Goal: Task Accomplishment & Management: Manage account settings

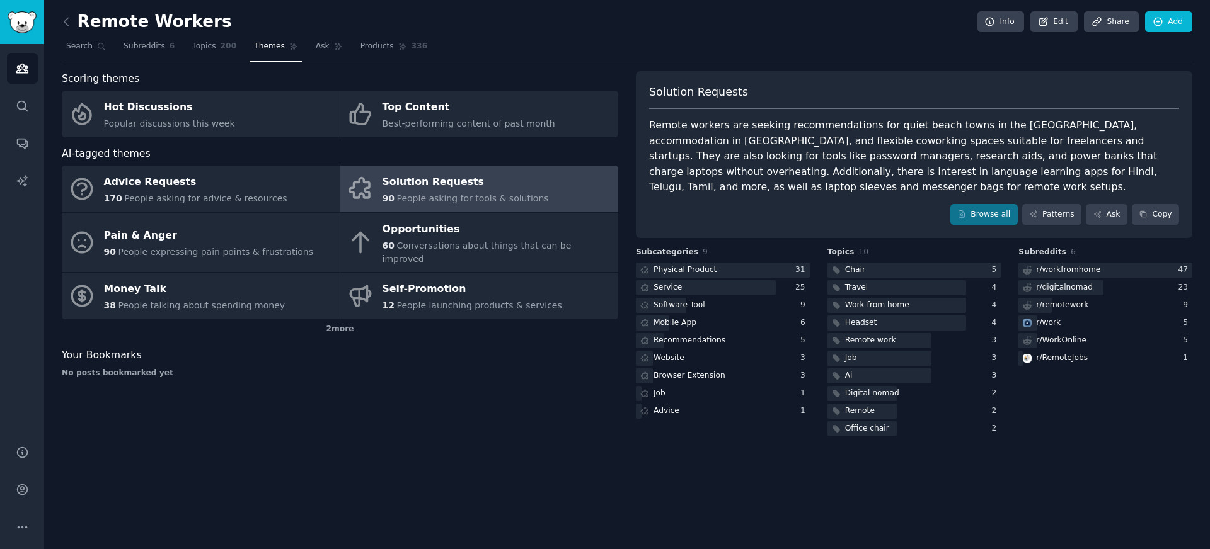
click at [375, 398] on div "Scoring themes Hot Discussions Popular discussions this week Top Content Best-p…" at bounding box center [340, 255] width 556 height 368
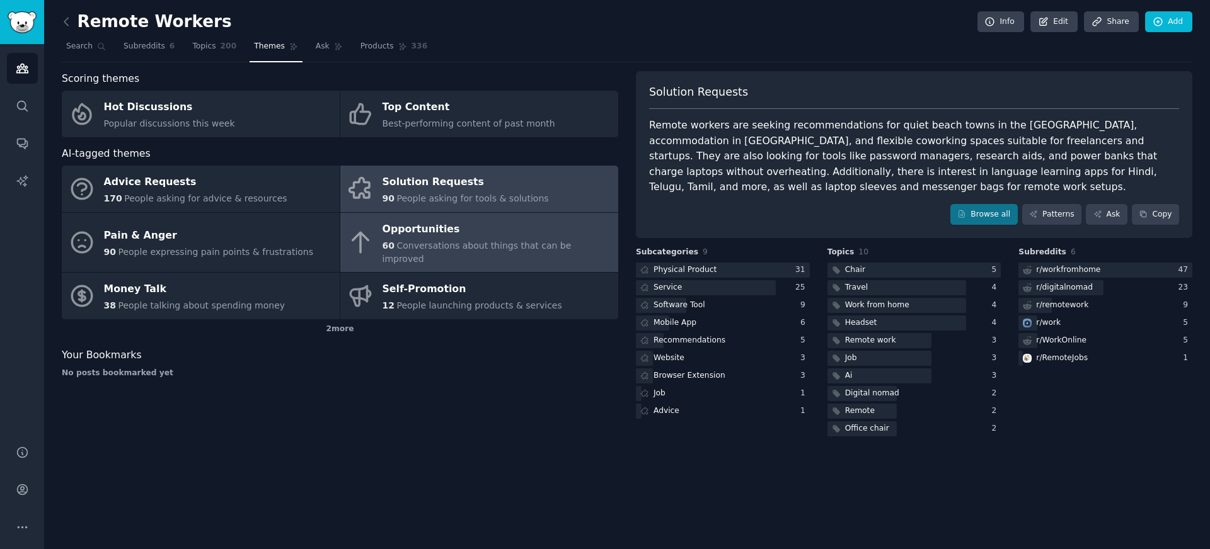
click at [471, 229] on div "Opportunities" at bounding box center [496, 229] width 229 height 20
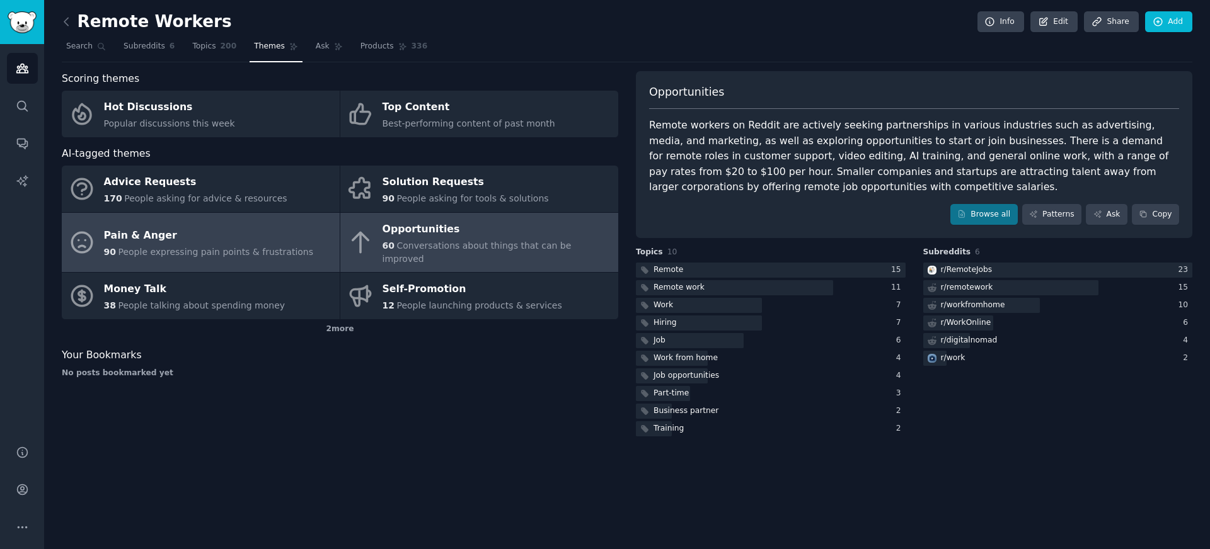
click at [248, 236] on div "Pain & Anger" at bounding box center [209, 236] width 210 height 20
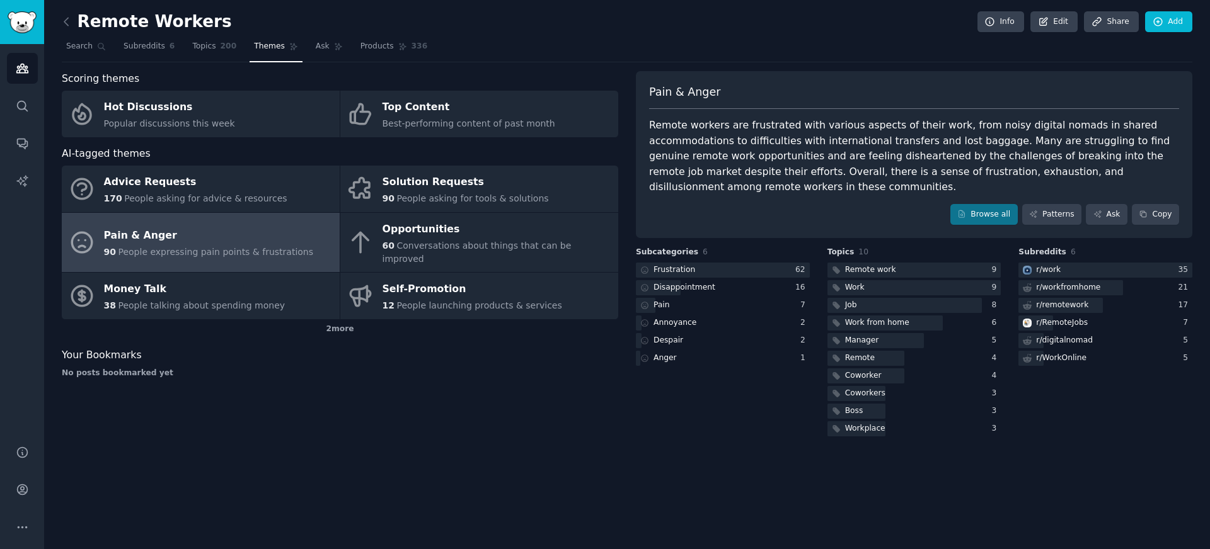
click at [75, 30] on link at bounding box center [70, 22] width 16 height 20
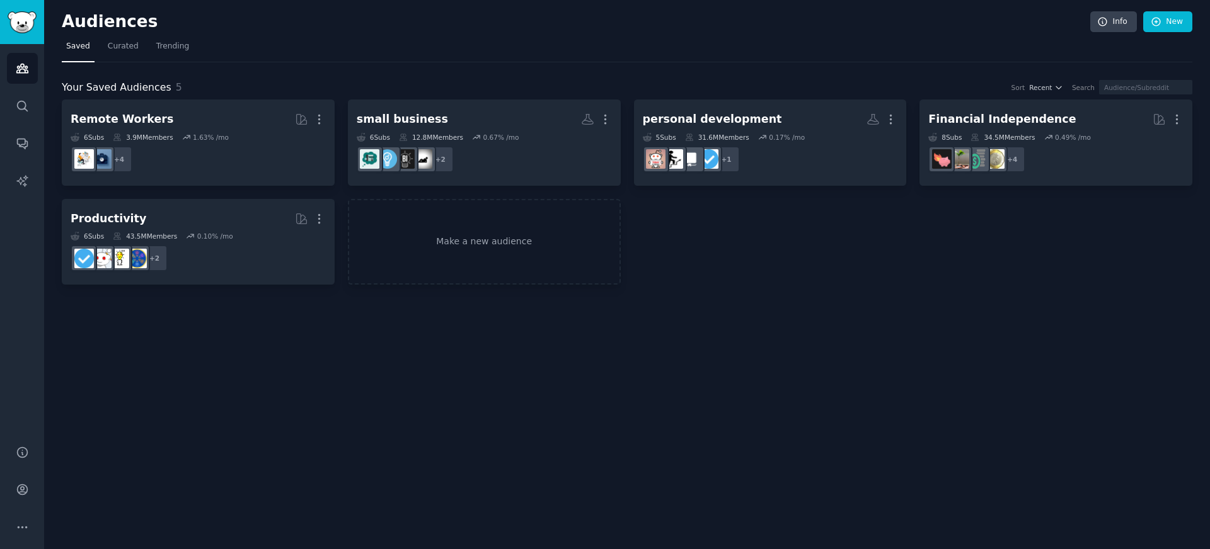
click at [233, 395] on div "Audiences Info New Saved Curated Trending Your Saved Audiences 5 Sort Recent Se…" at bounding box center [627, 274] width 1166 height 549
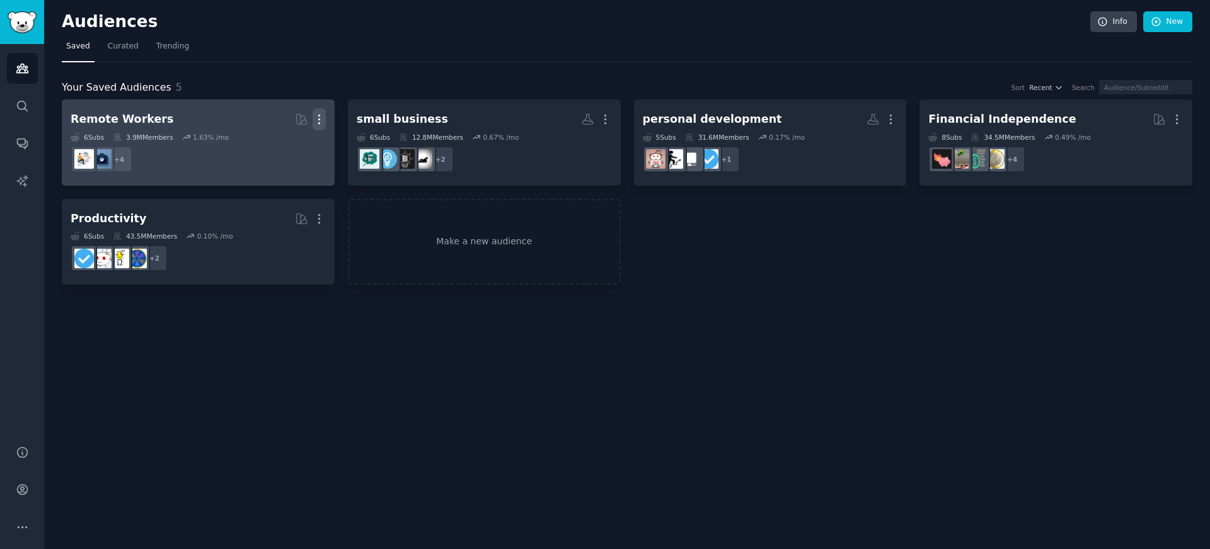
click at [325, 123] on icon "button" at bounding box center [319, 119] width 13 height 13
click at [294, 144] on p "Delete" at bounding box center [284, 145] width 29 height 13
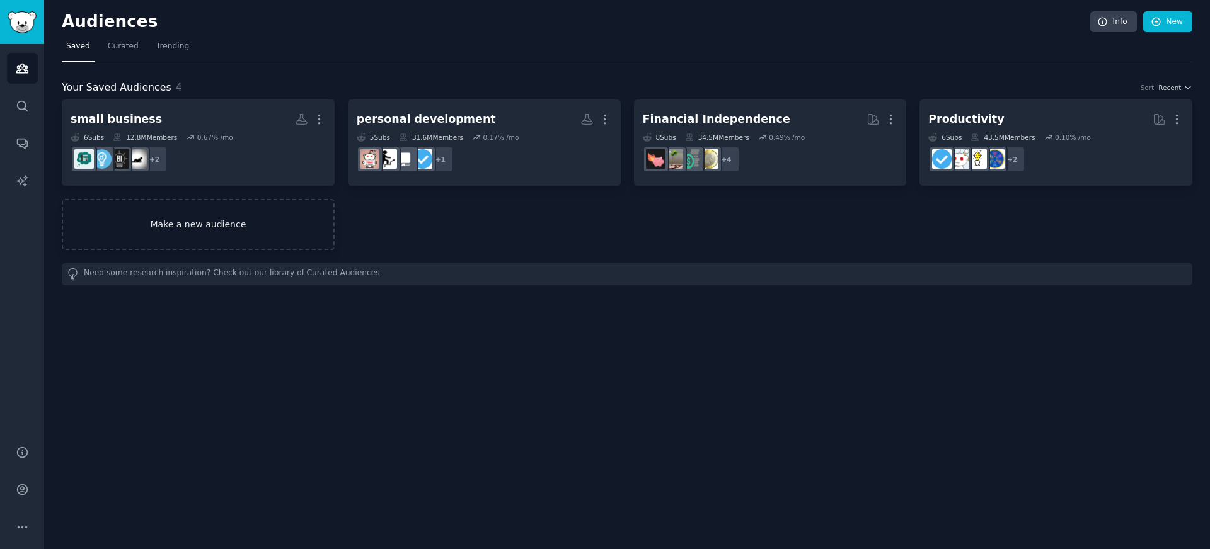
click at [297, 227] on link "Make a new audience" at bounding box center [198, 224] width 273 height 51
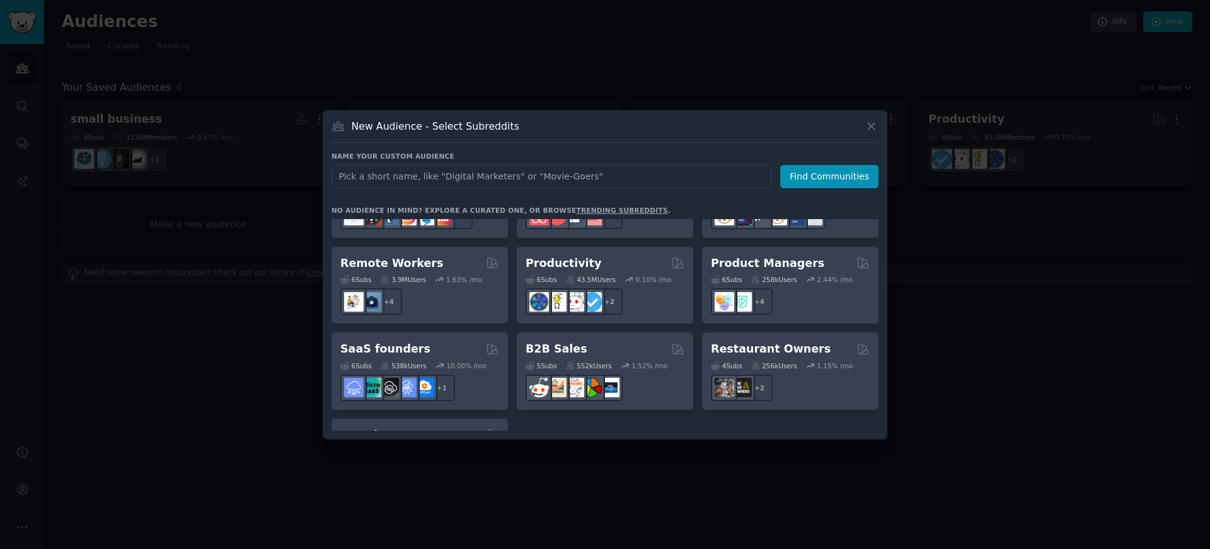
scroll to position [930, 0]
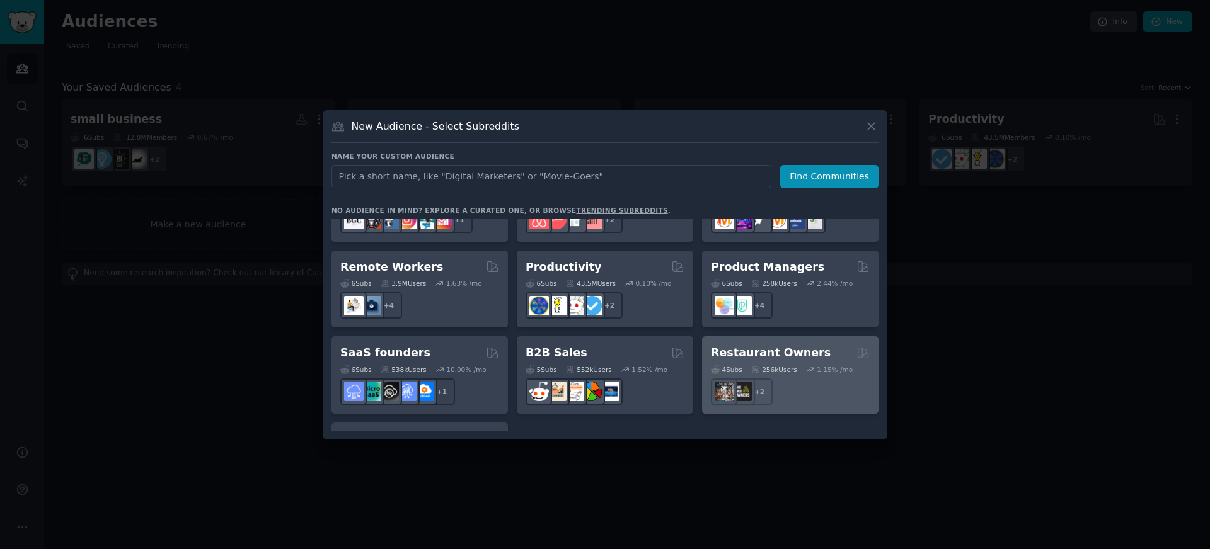
click at [766, 336] on div "Restaurant Owners 4 Sub s 256k Users 1.15 % /mo + 2" at bounding box center [790, 375] width 176 height 78
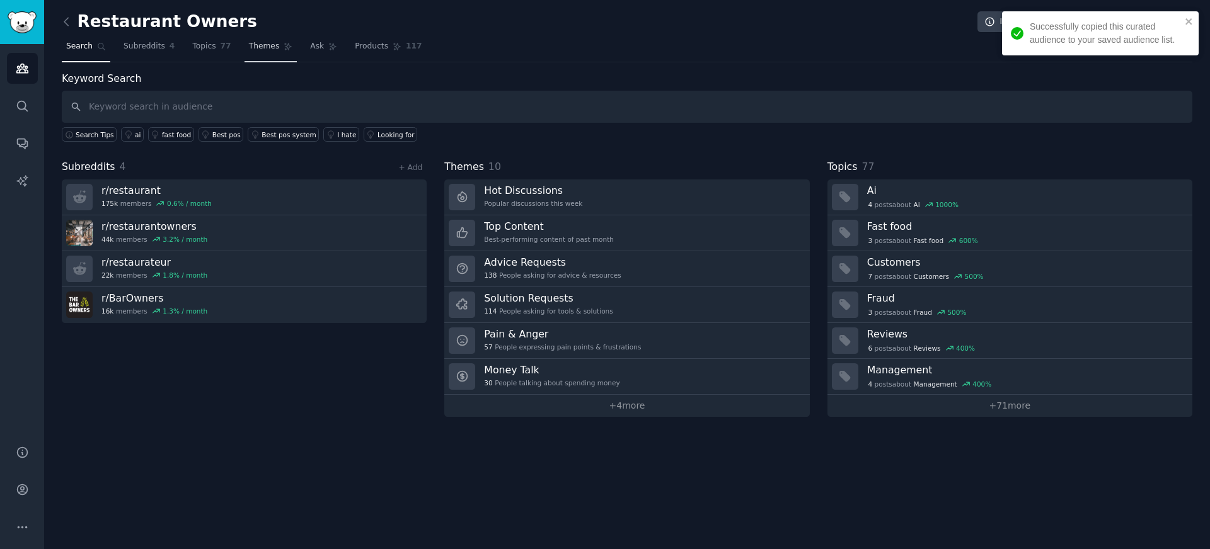
click at [276, 52] on link "Themes" at bounding box center [270, 50] width 53 height 26
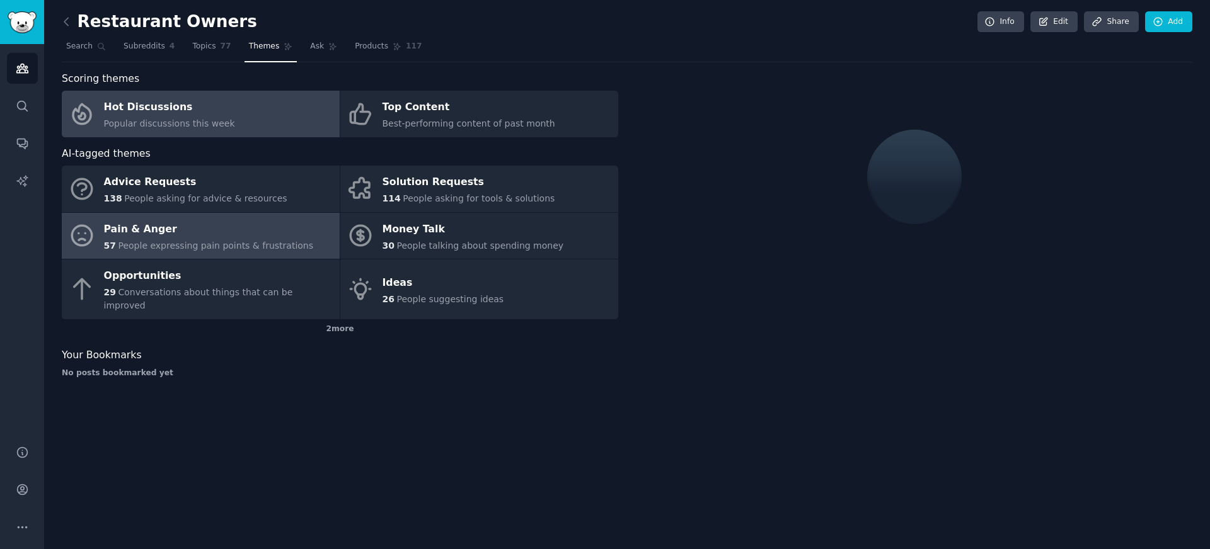
click at [173, 238] on div "Pain & Anger" at bounding box center [209, 229] width 210 height 20
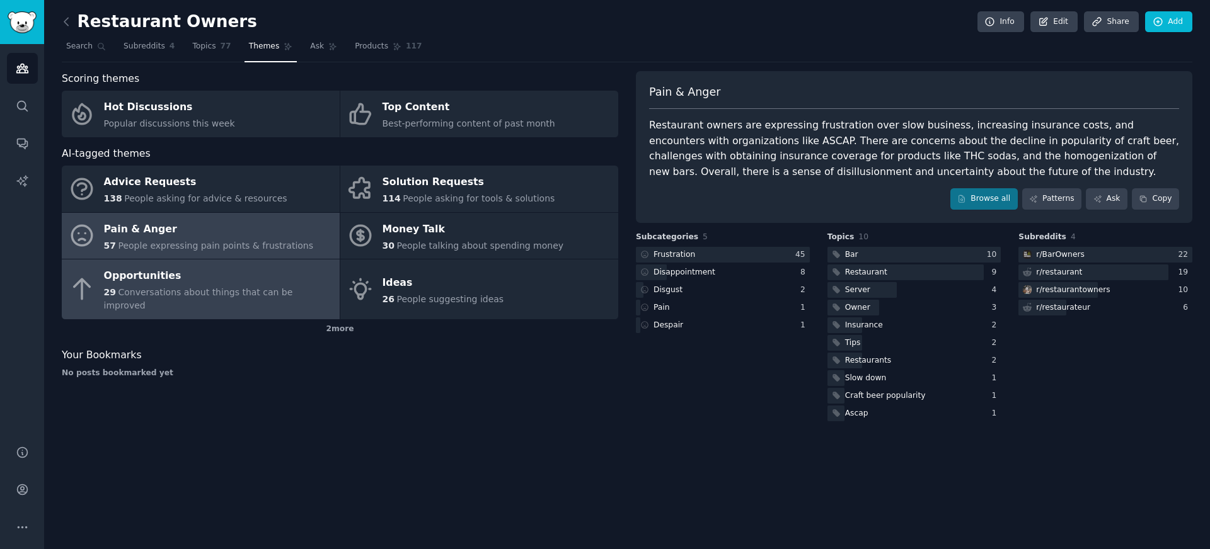
click at [190, 290] on span "Conversations about things that can be improved" at bounding box center [198, 298] width 189 height 23
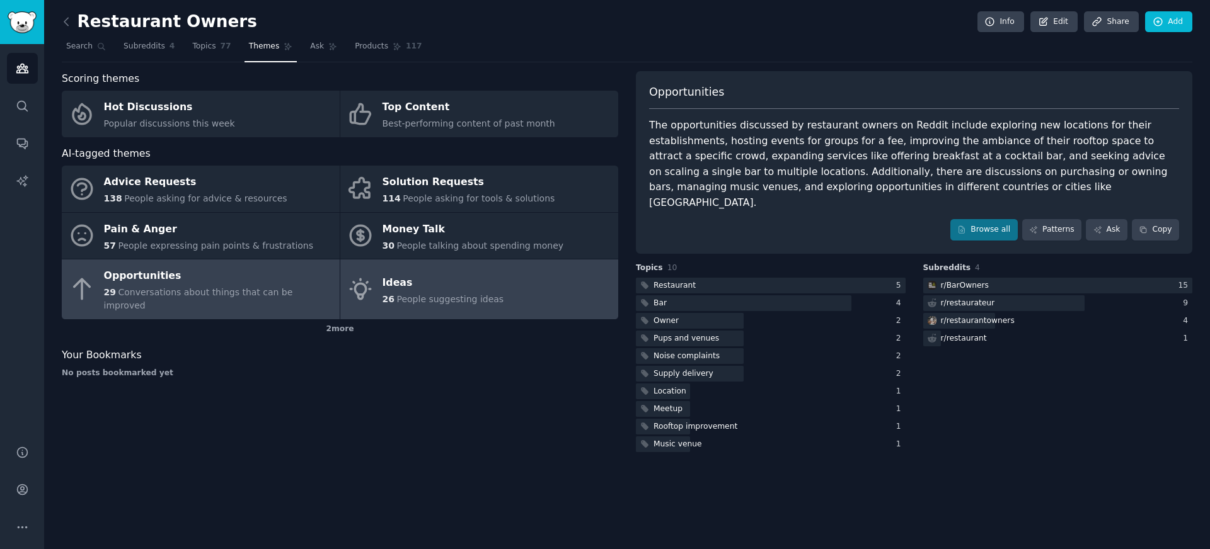
click at [439, 284] on div "Ideas" at bounding box center [443, 283] width 122 height 20
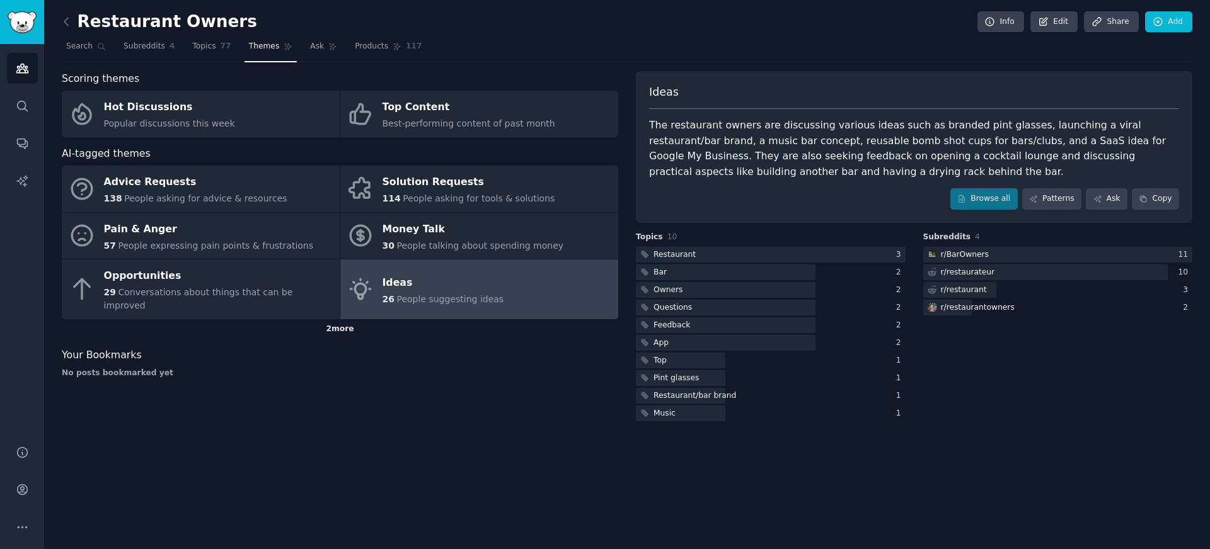
click at [176, 319] on div "2 more" at bounding box center [340, 329] width 556 height 20
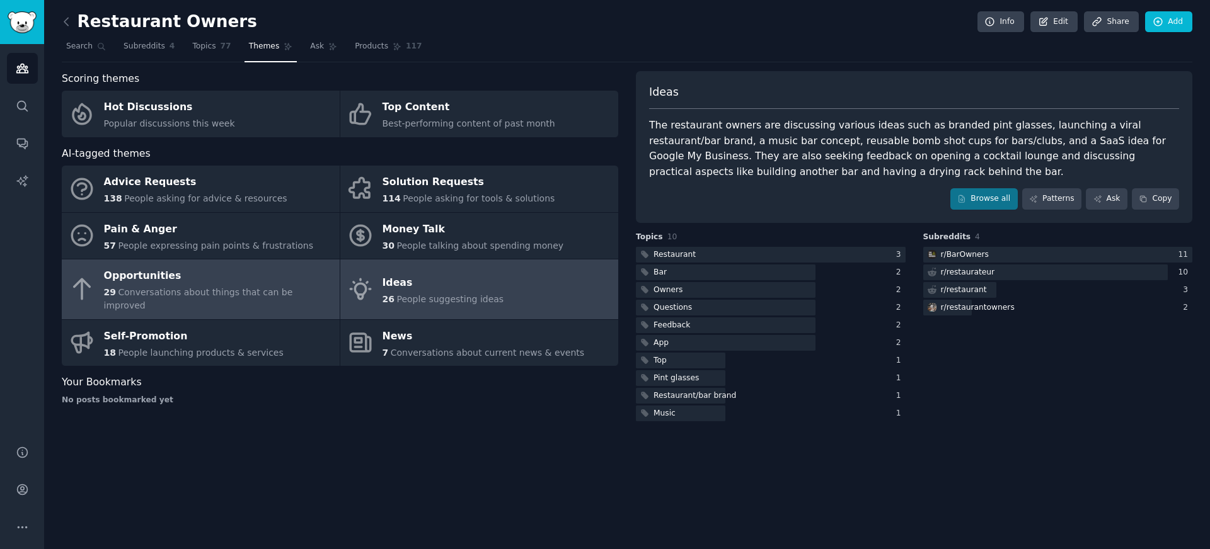
click at [178, 290] on span "Conversations about things that can be improved" at bounding box center [198, 298] width 189 height 23
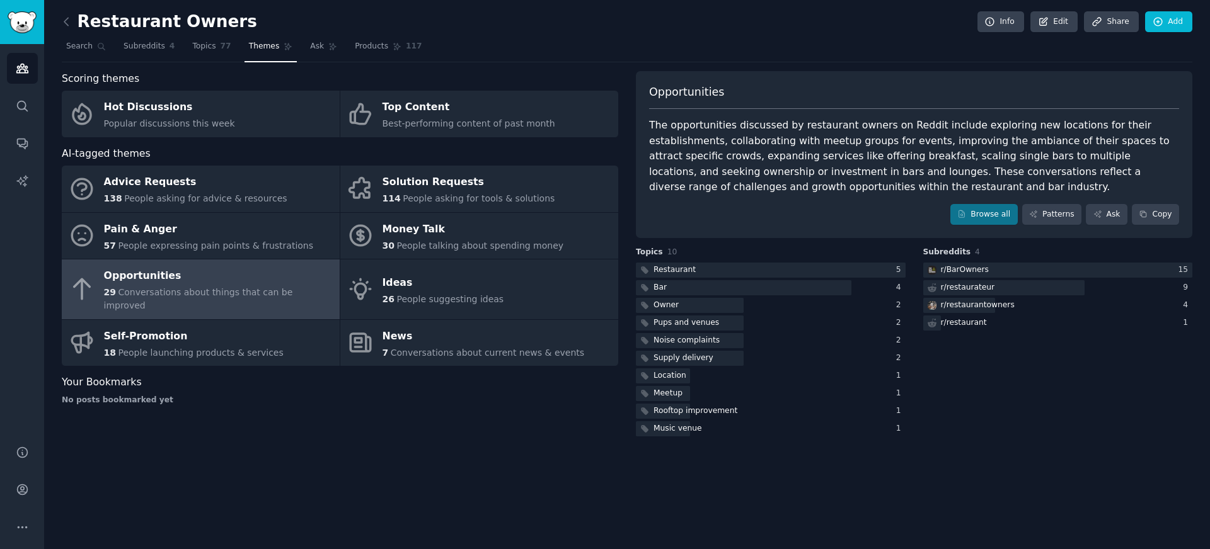
click at [69, 29] on link at bounding box center [70, 22] width 16 height 20
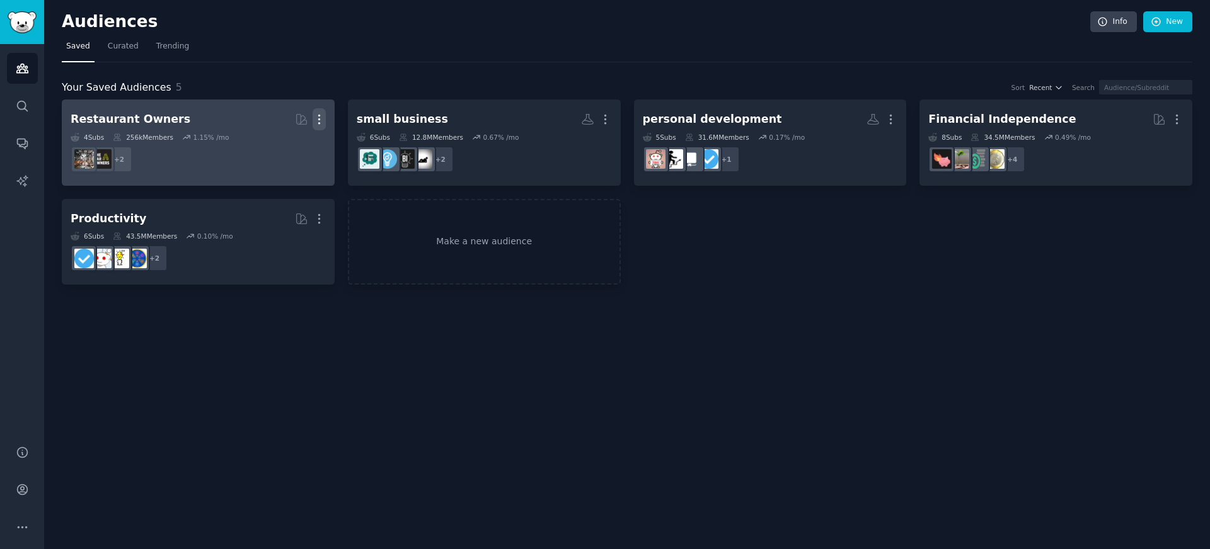
click at [317, 122] on icon "button" at bounding box center [319, 119] width 13 height 13
click at [275, 145] on p "Delete" at bounding box center [284, 145] width 29 height 13
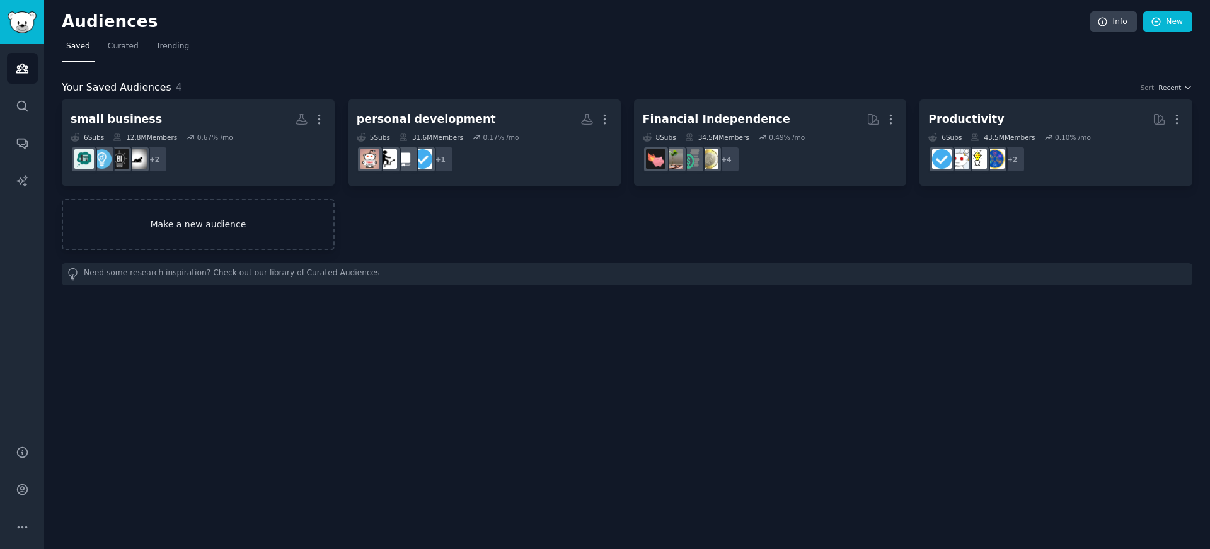
click at [253, 210] on link "Make a new audience" at bounding box center [198, 224] width 273 height 51
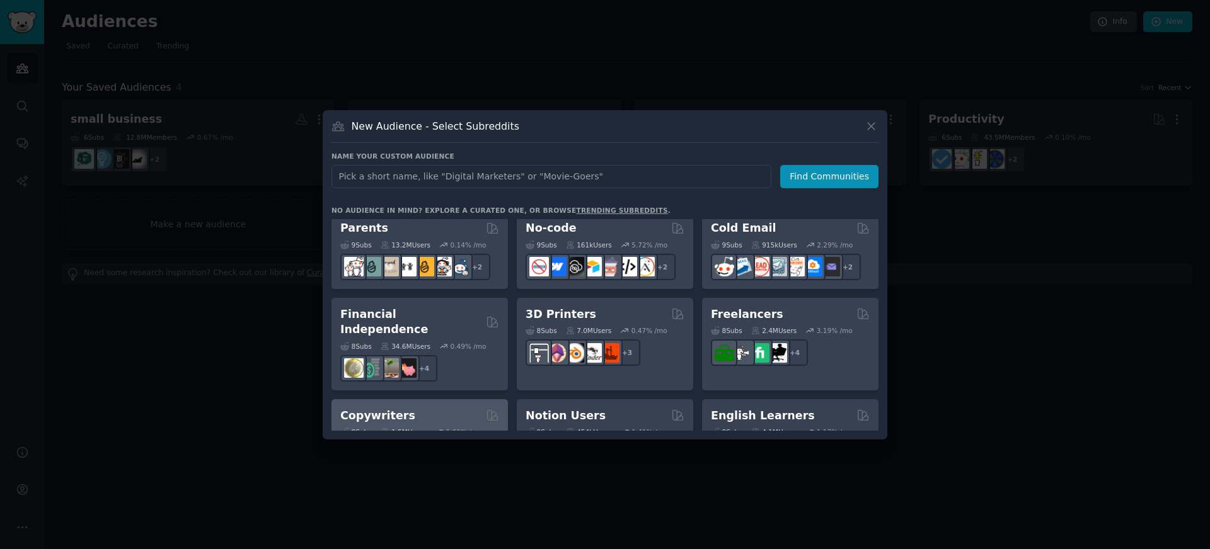
scroll to position [606, 0]
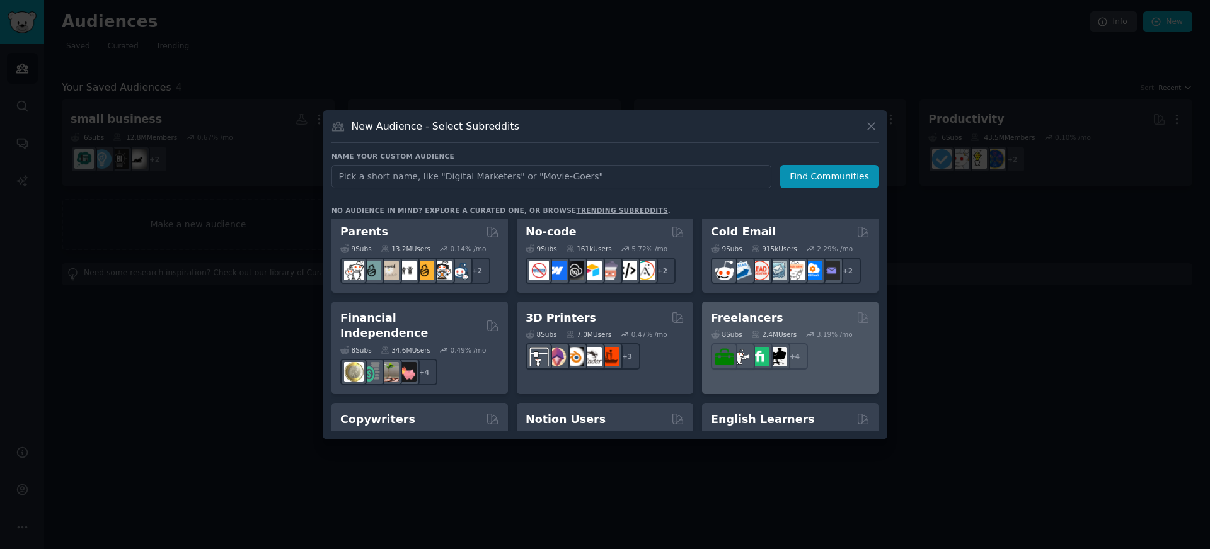
click at [791, 322] on div "Freelancers" at bounding box center [790, 319] width 159 height 16
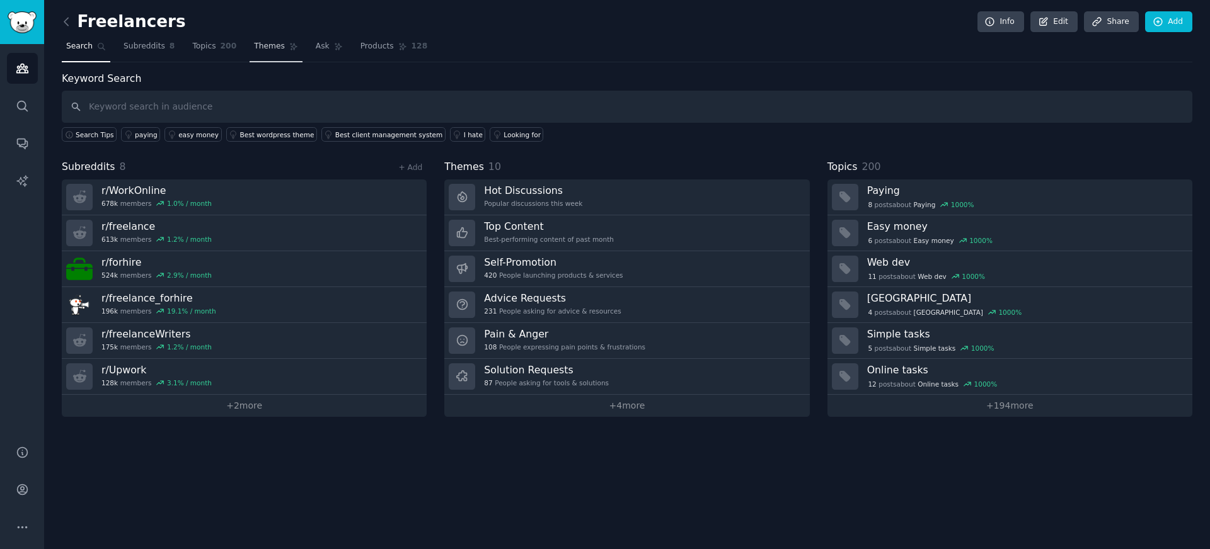
click at [256, 50] on span "Themes" at bounding box center [269, 46] width 31 height 11
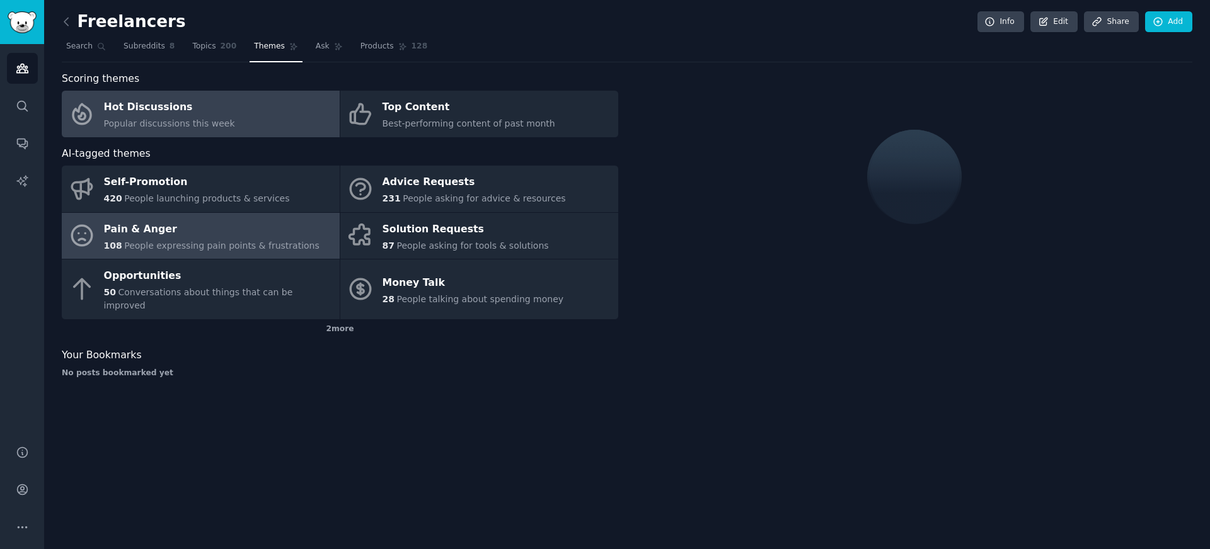
click at [190, 238] on div "Pain & Anger" at bounding box center [212, 229] width 216 height 20
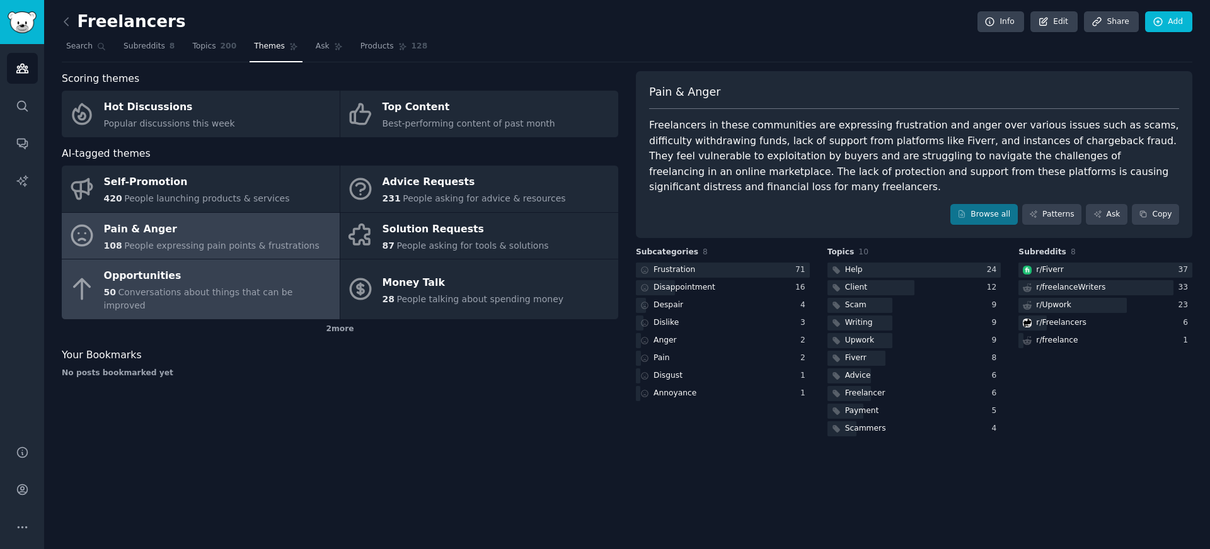
click at [203, 286] on div "50 Conversations about things that can be improved" at bounding box center [218, 299] width 229 height 26
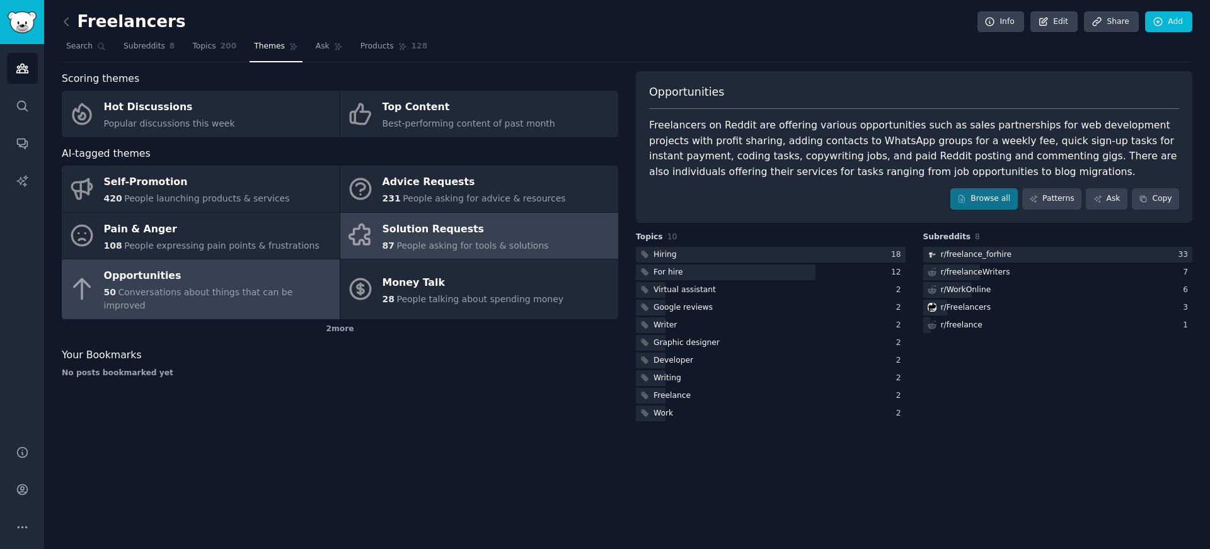
click at [411, 245] on span "People asking for tools & solutions" at bounding box center [472, 246] width 152 height 10
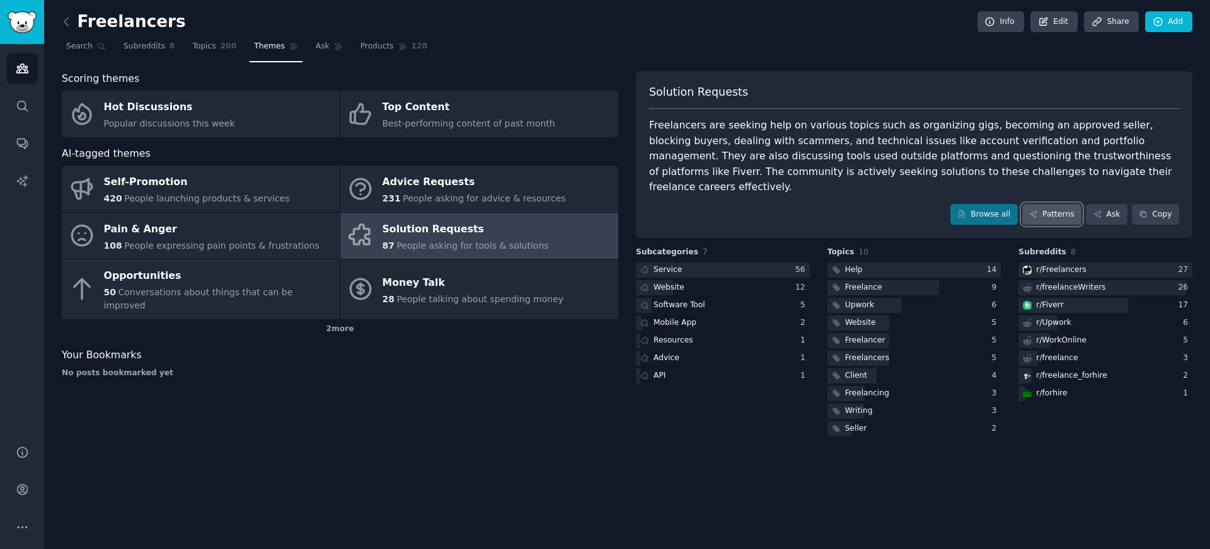
click at [1055, 204] on link "Patterns" at bounding box center [1051, 214] width 59 height 21
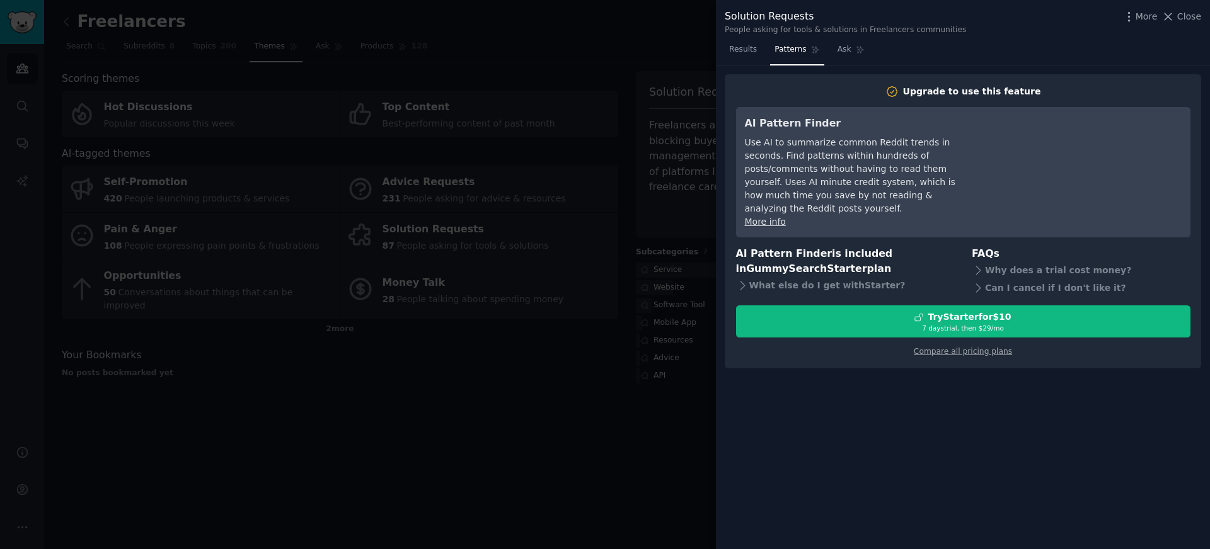
click at [1175, 23] on div "More Close" at bounding box center [1161, 17] width 79 height 16
click at [1176, 15] on button "Close" at bounding box center [1181, 16] width 40 height 13
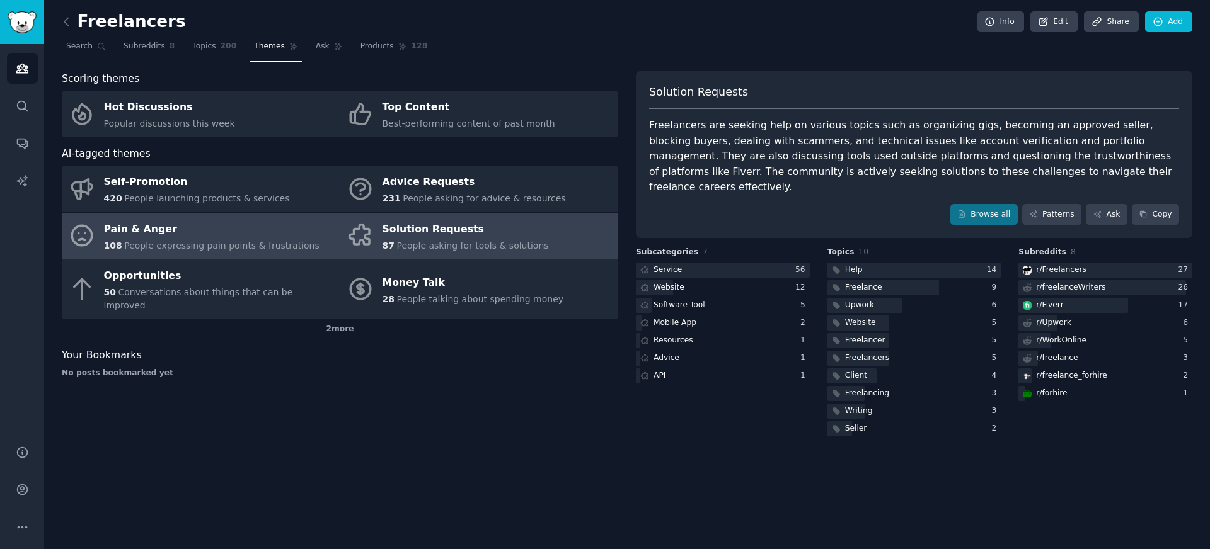
click at [166, 241] on span "People expressing pain points & frustrations" at bounding box center [221, 246] width 195 height 10
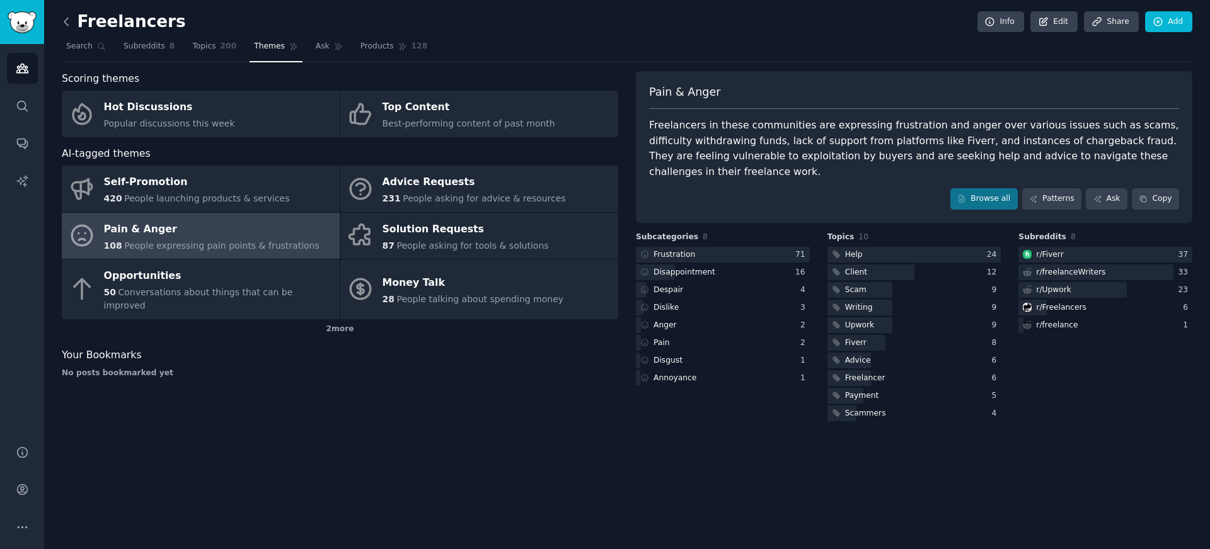
click at [62, 20] on icon at bounding box center [66, 21] width 13 height 13
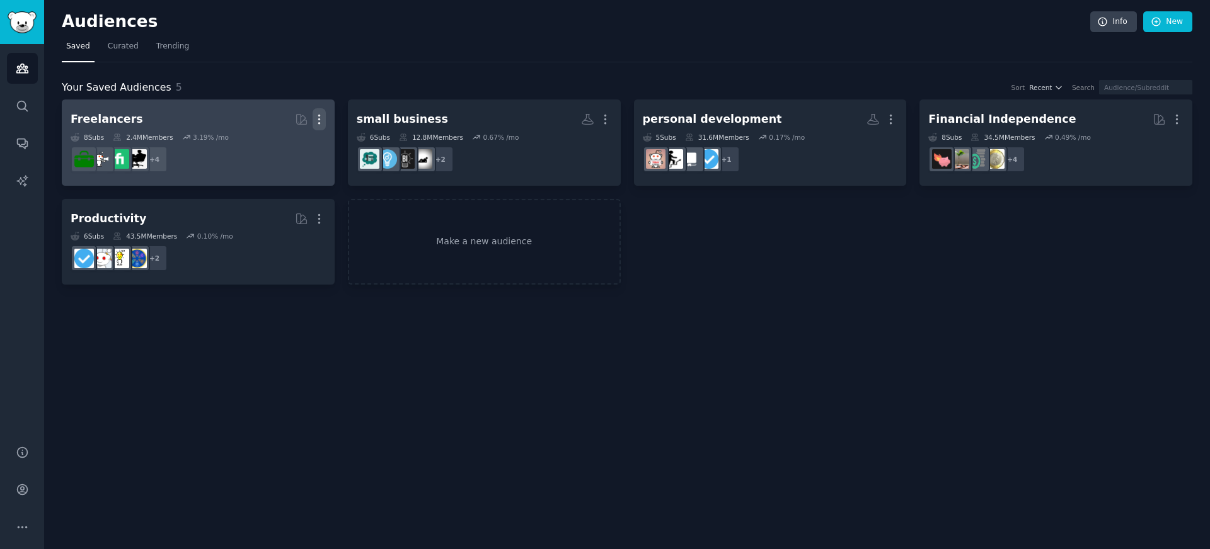
click at [325, 113] on icon "button" at bounding box center [319, 119] width 13 height 13
click at [290, 138] on div "Delete" at bounding box center [276, 146] width 60 height 26
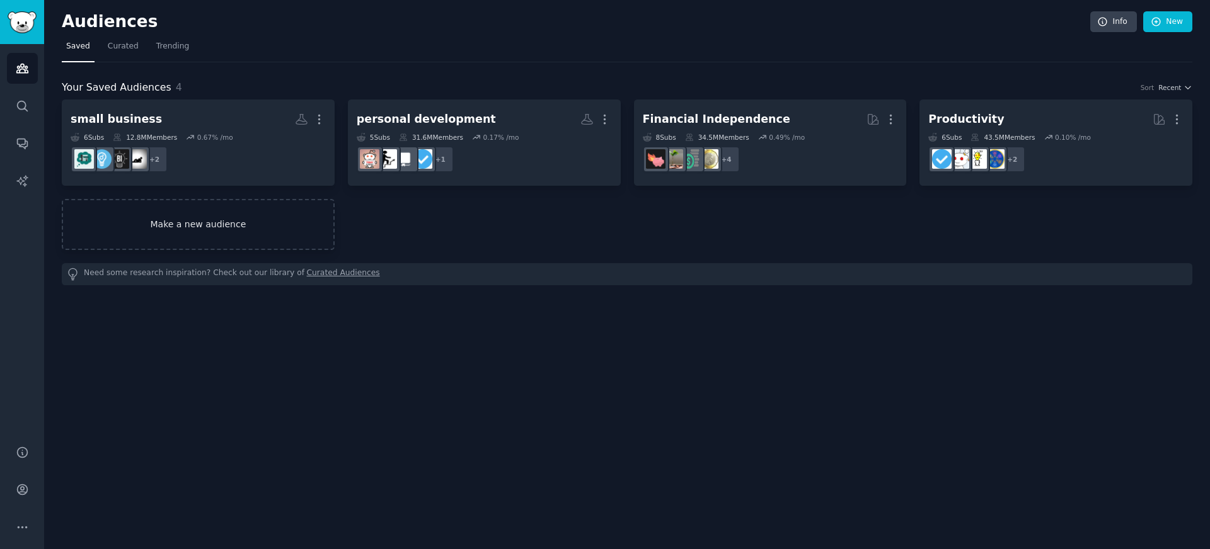
click at [278, 238] on link "Make a new audience" at bounding box center [198, 224] width 273 height 51
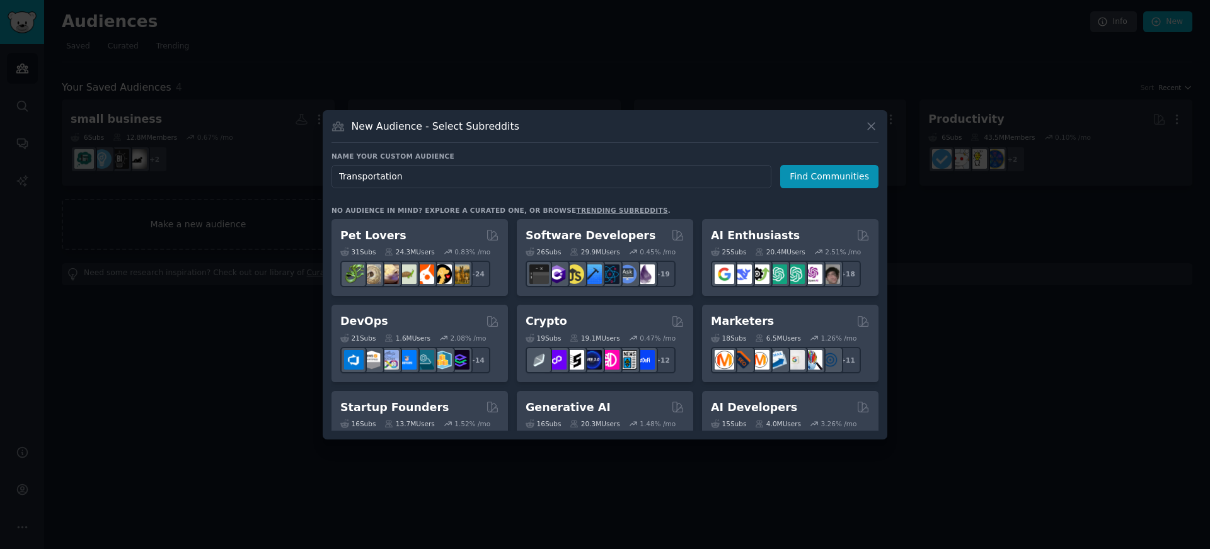
type input "Transportation"
click button "Find Communities" at bounding box center [829, 176] width 98 height 23
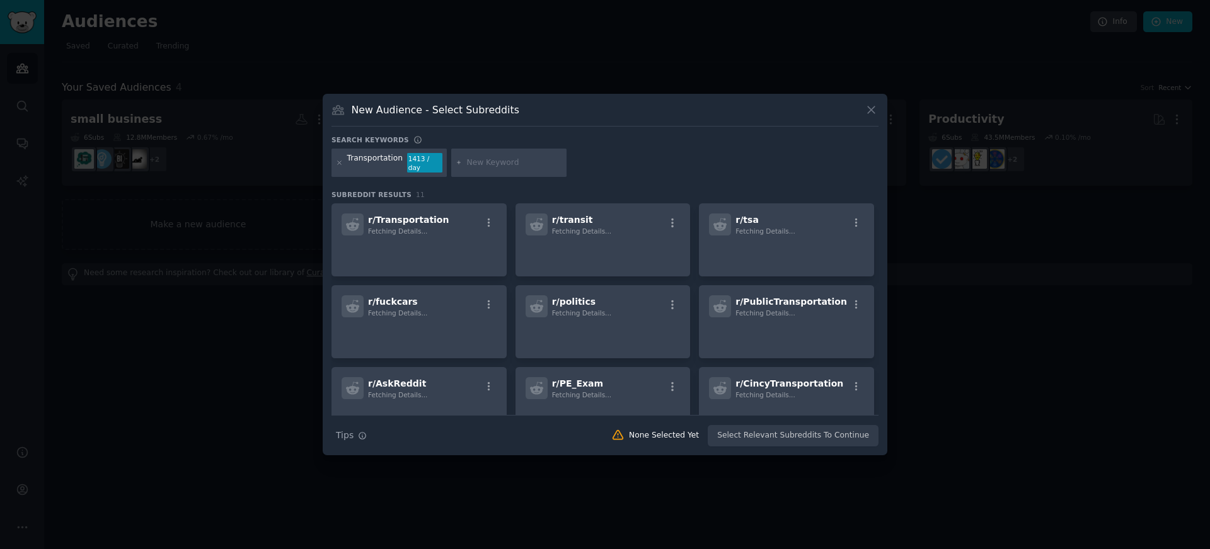
click at [468, 161] on input "text" at bounding box center [514, 163] width 96 height 11
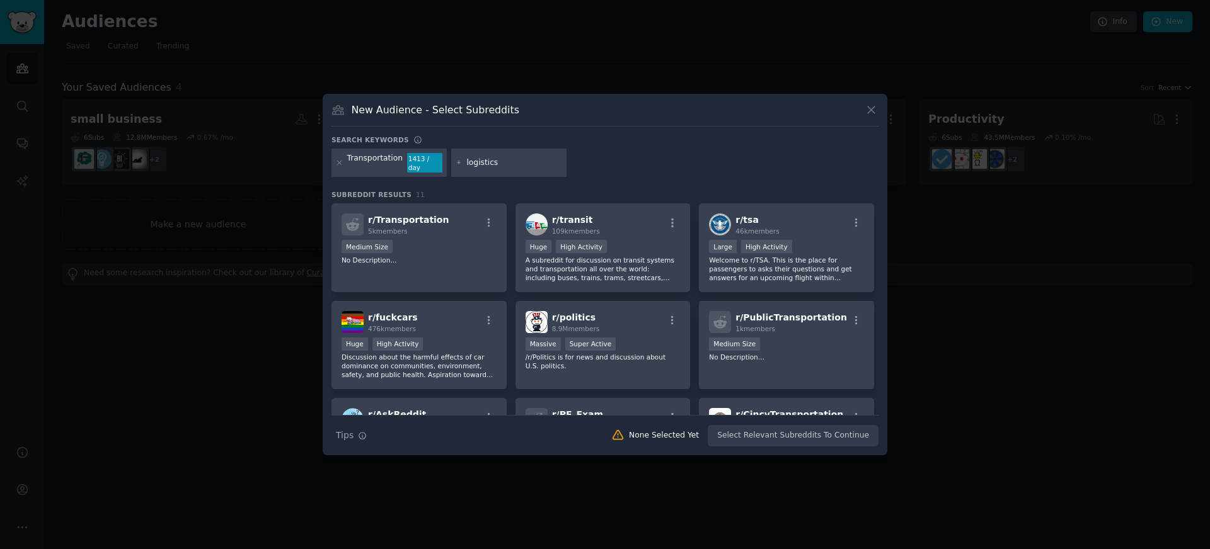
type input "logistics"
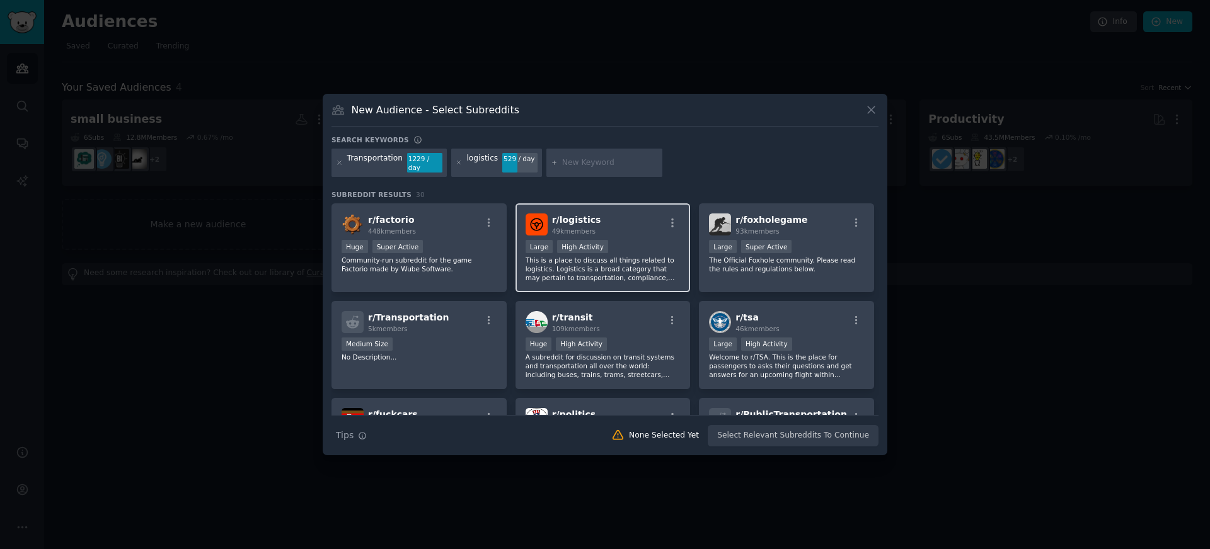
click at [573, 217] on span "r/ logistics" at bounding box center [576, 220] width 49 height 10
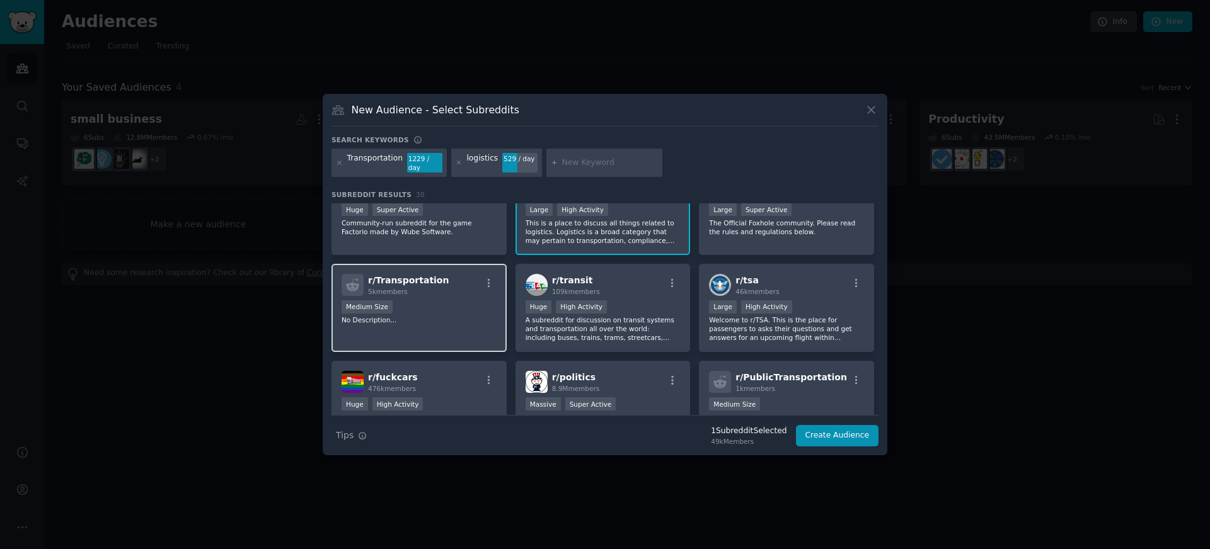
scroll to position [39, 0]
click at [575, 273] on span "r/ transit" at bounding box center [572, 278] width 41 height 10
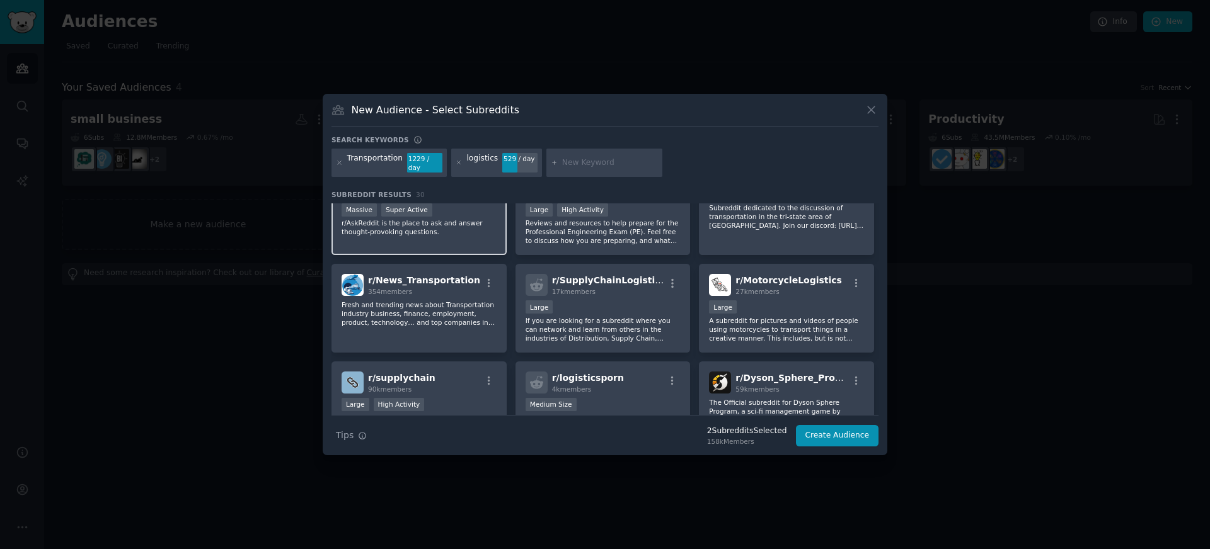
scroll to position [331, 0]
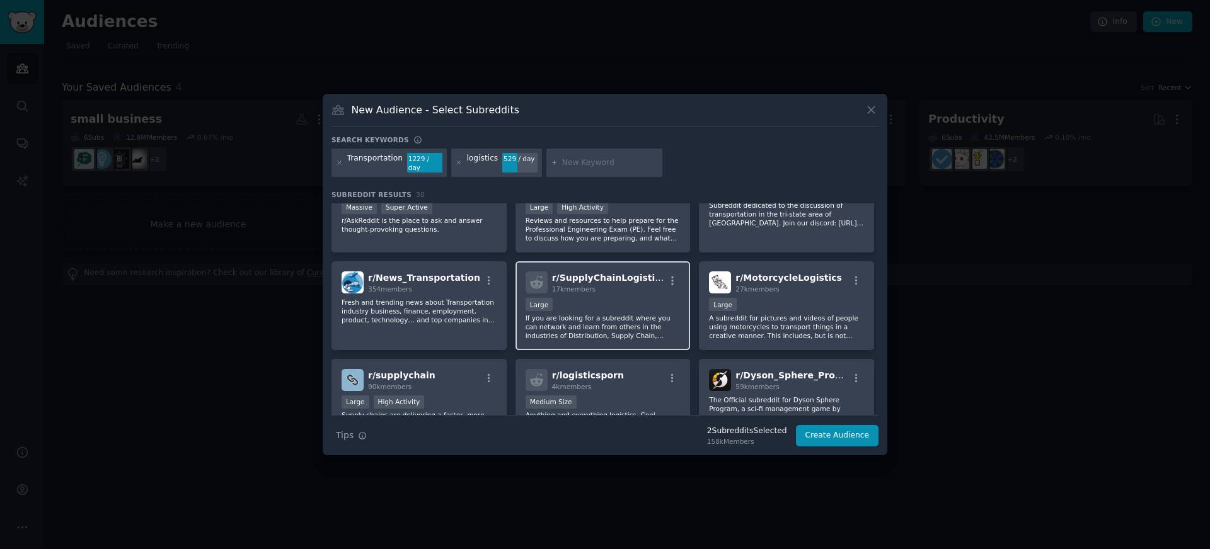
click at [624, 266] on div "r/ SupplyChainLogistics 17k members Large If you are looking for a subreddit wh…" at bounding box center [602, 306] width 175 height 89
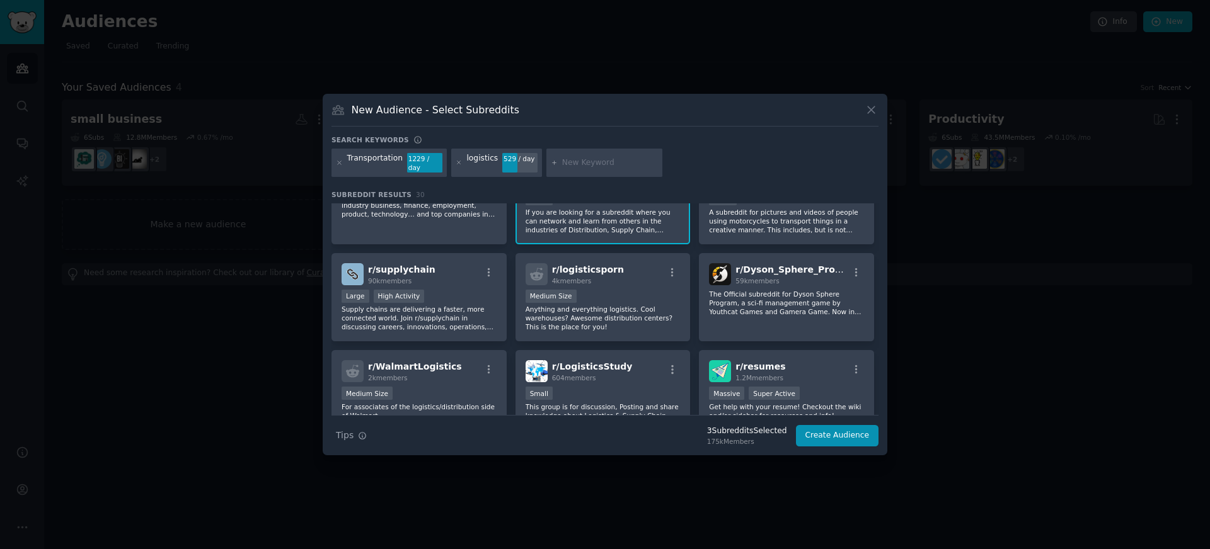
scroll to position [443, 0]
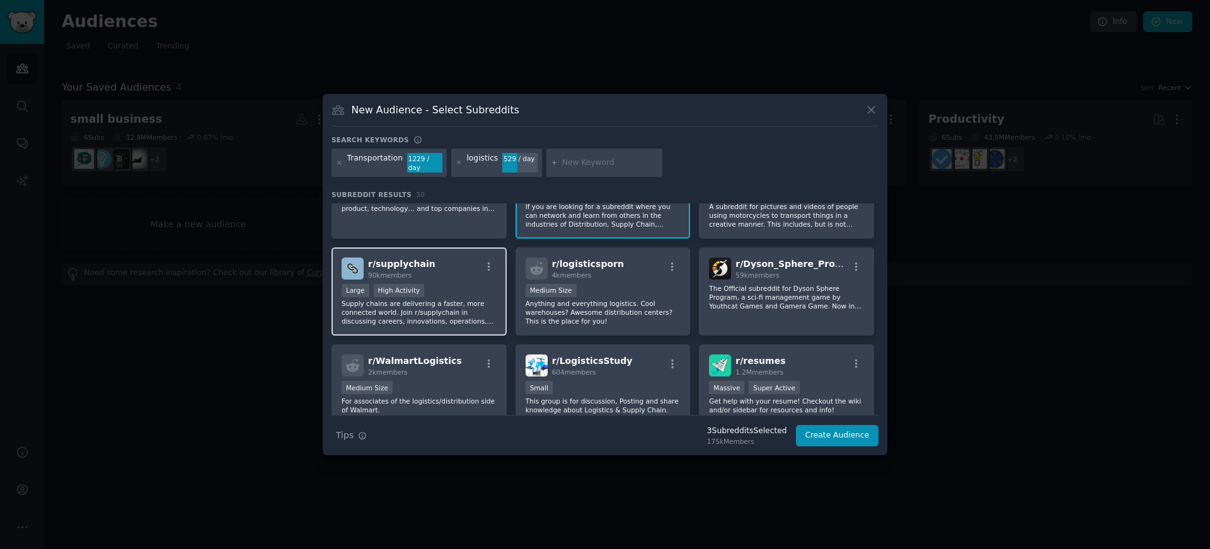
click at [428, 251] on div "r/ supplychain 90k members Large High Activity Supply chains are delivering a f…" at bounding box center [418, 292] width 175 height 89
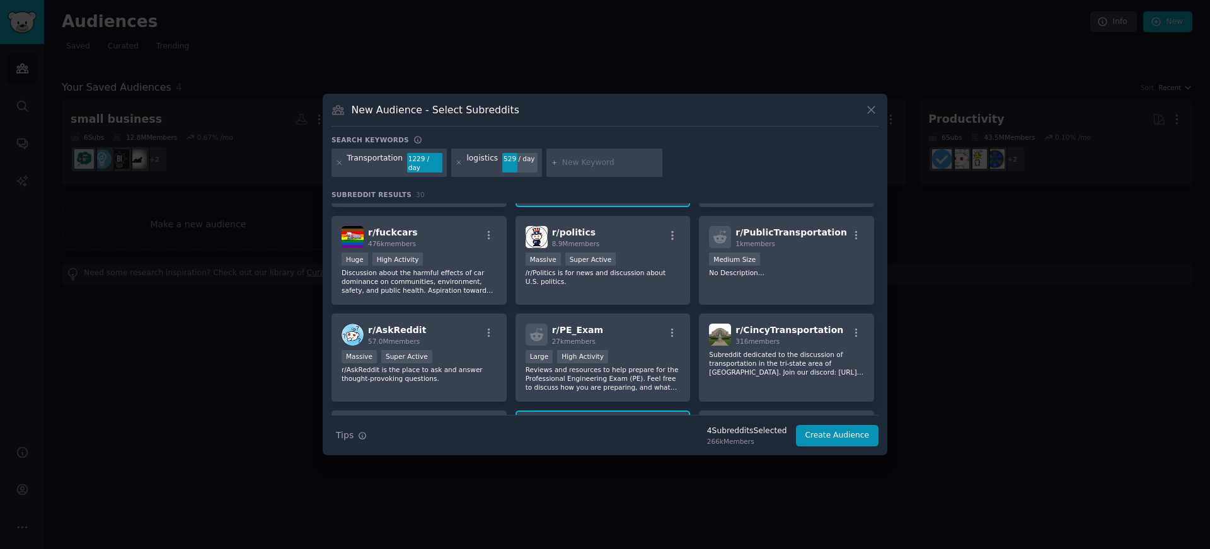
scroll to position [0, 0]
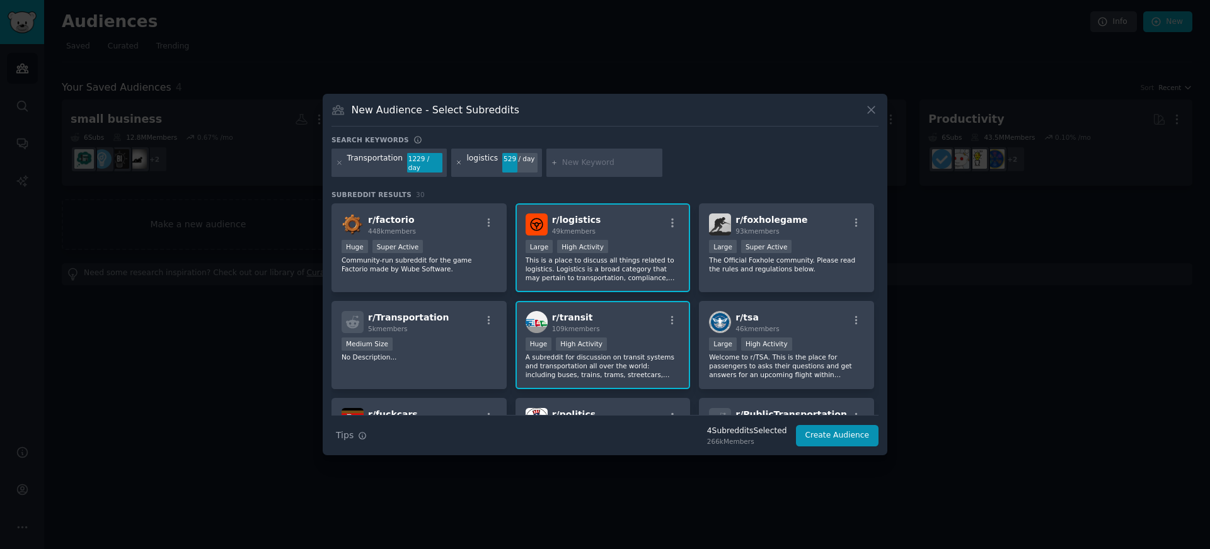
click at [457, 161] on icon at bounding box center [458, 162] width 3 height 3
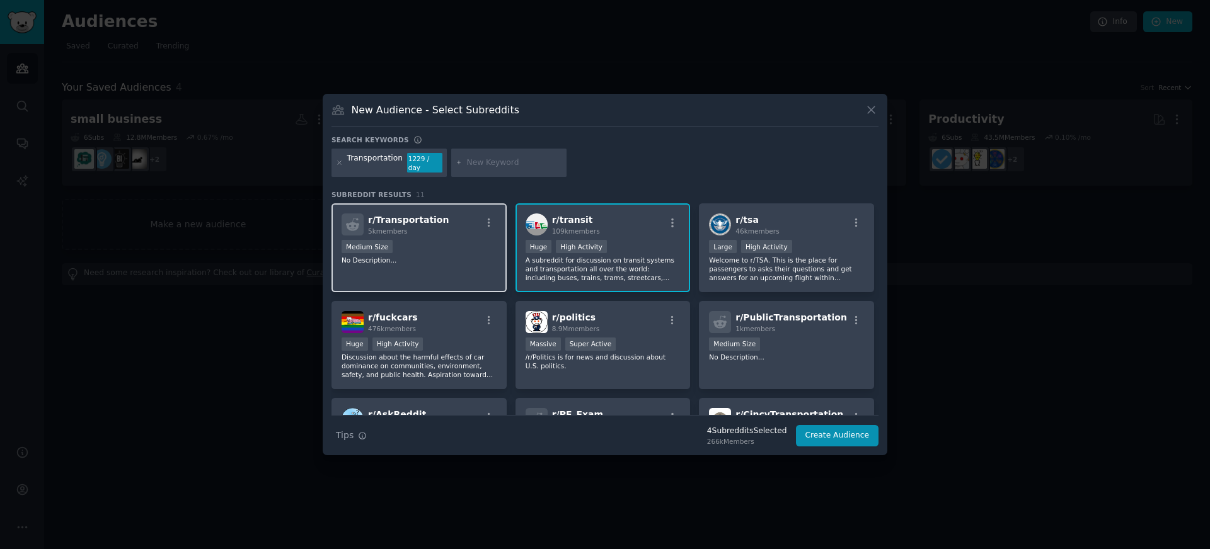
click at [447, 275] on div "r/ Transportation 5k members Medium Size No Description..." at bounding box center [418, 248] width 175 height 89
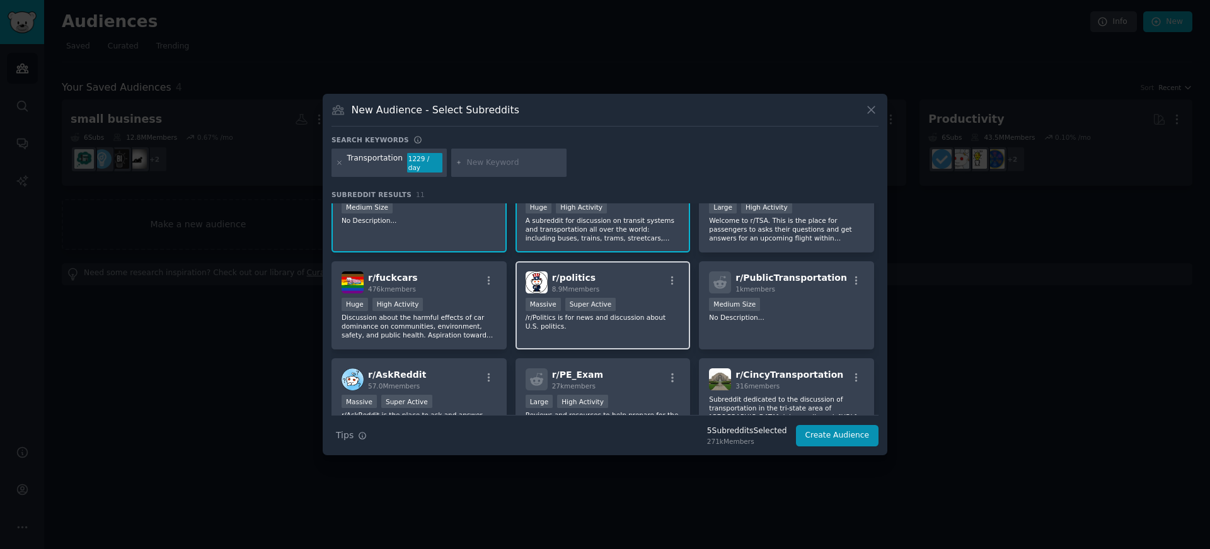
scroll to position [40, 0]
click at [784, 313] on p "No Description..." at bounding box center [786, 317] width 155 height 9
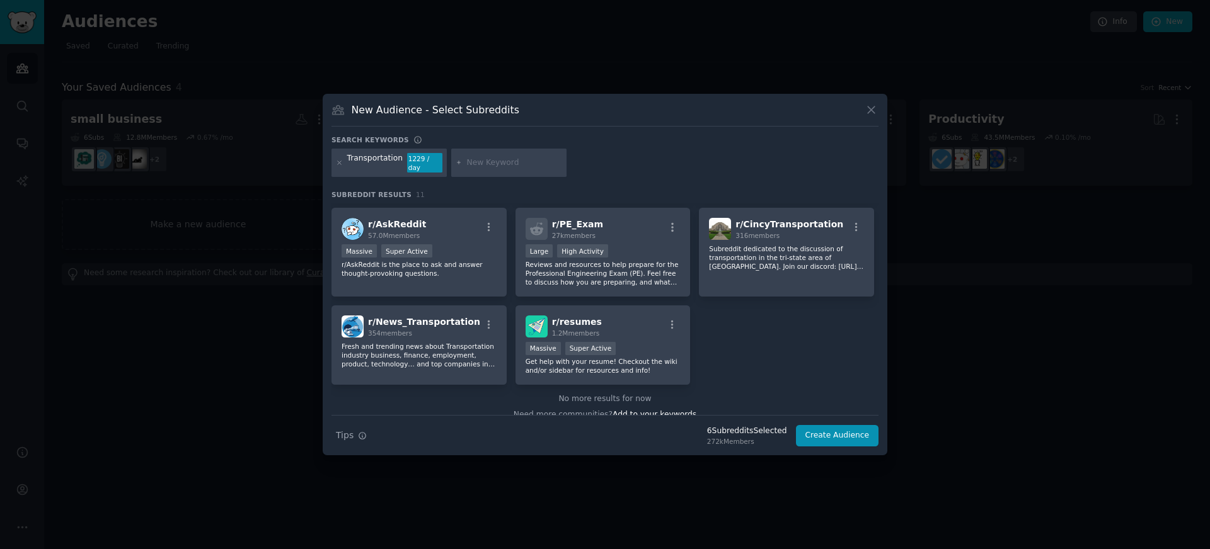
scroll to position [204, 0]
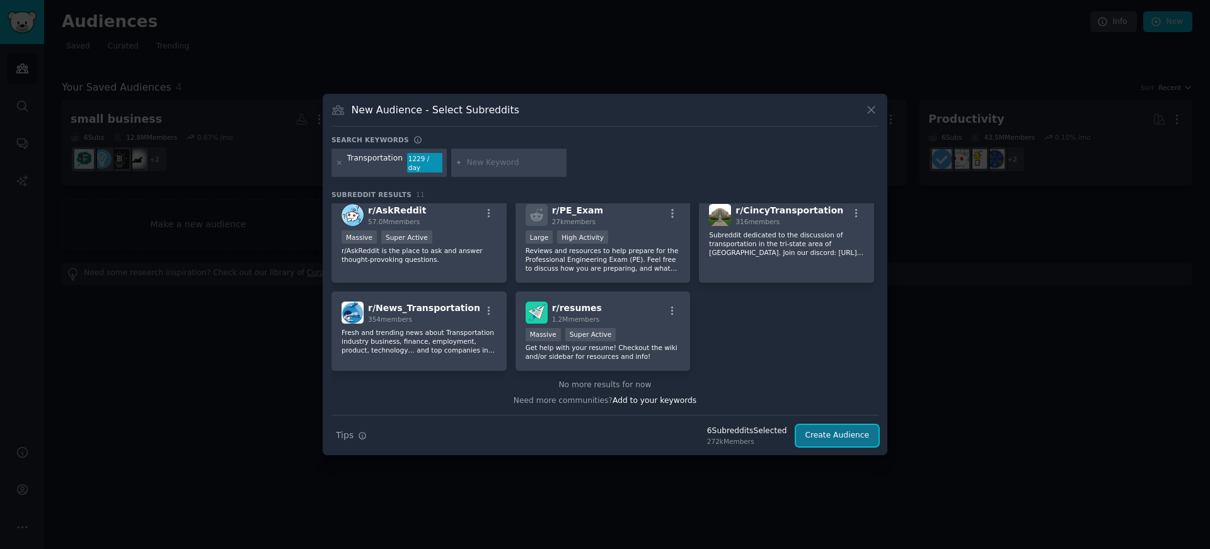
click at [847, 440] on button "Create Audience" at bounding box center [837, 435] width 83 height 21
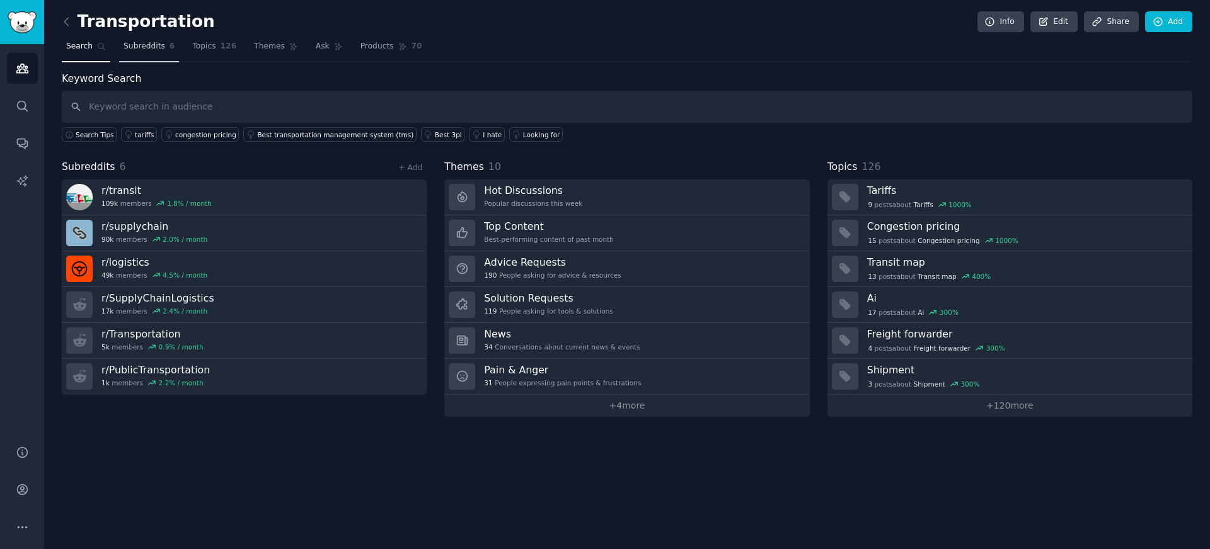
click at [170, 50] on span "6" at bounding box center [173, 46] width 6 height 11
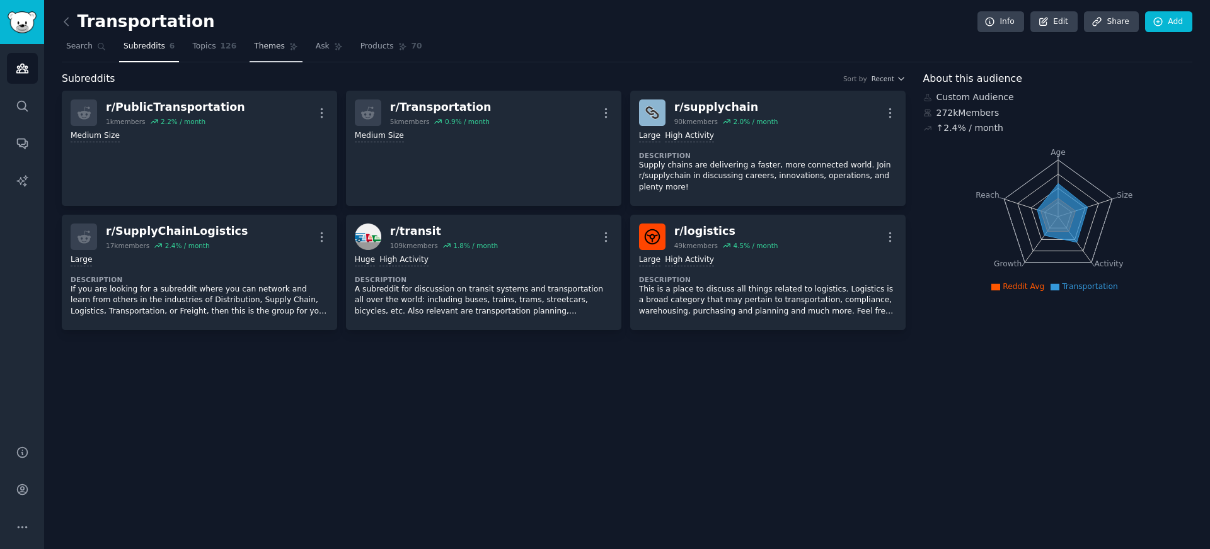
click at [262, 48] on span "Themes" at bounding box center [269, 46] width 31 height 11
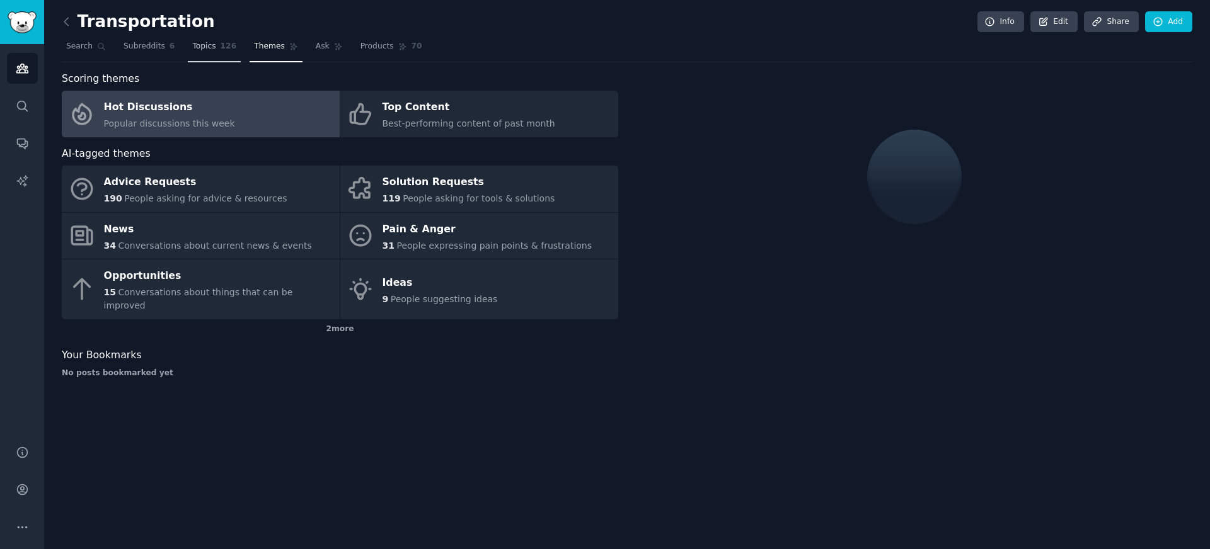
click at [232, 46] on span "126" at bounding box center [229, 46] width 16 height 11
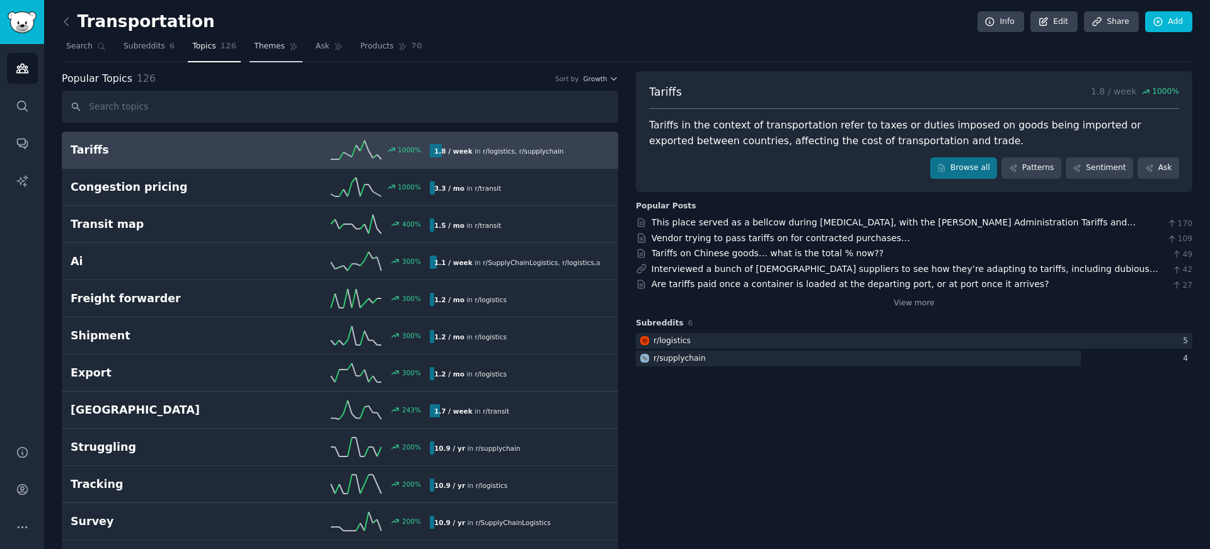
click at [260, 46] on span "Themes" at bounding box center [269, 46] width 31 height 11
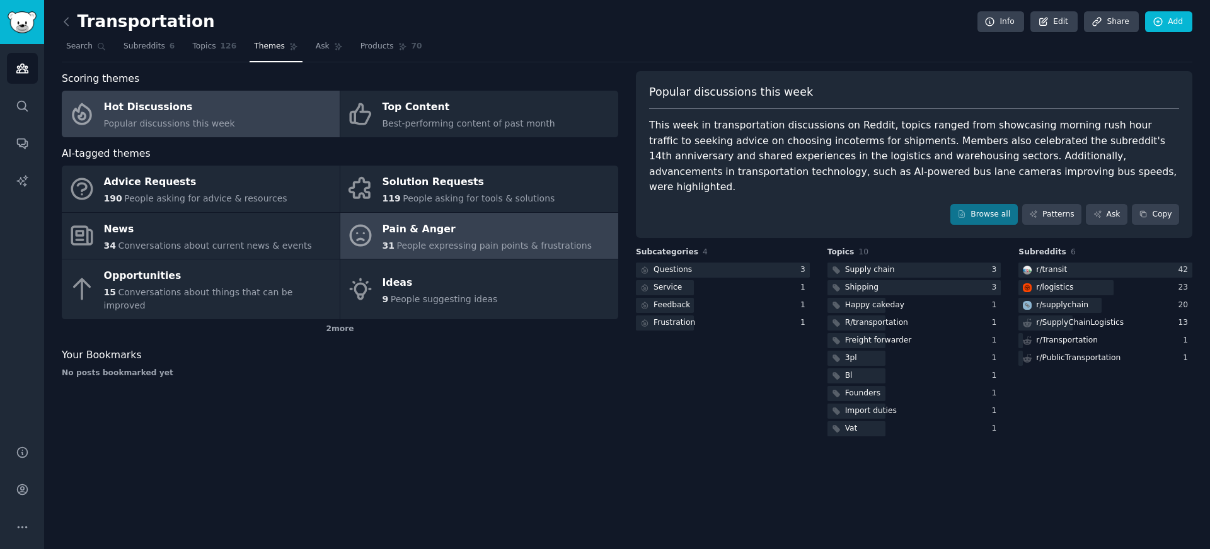
click at [419, 243] on span "People expressing pain points & frustrations" at bounding box center [493, 246] width 195 height 10
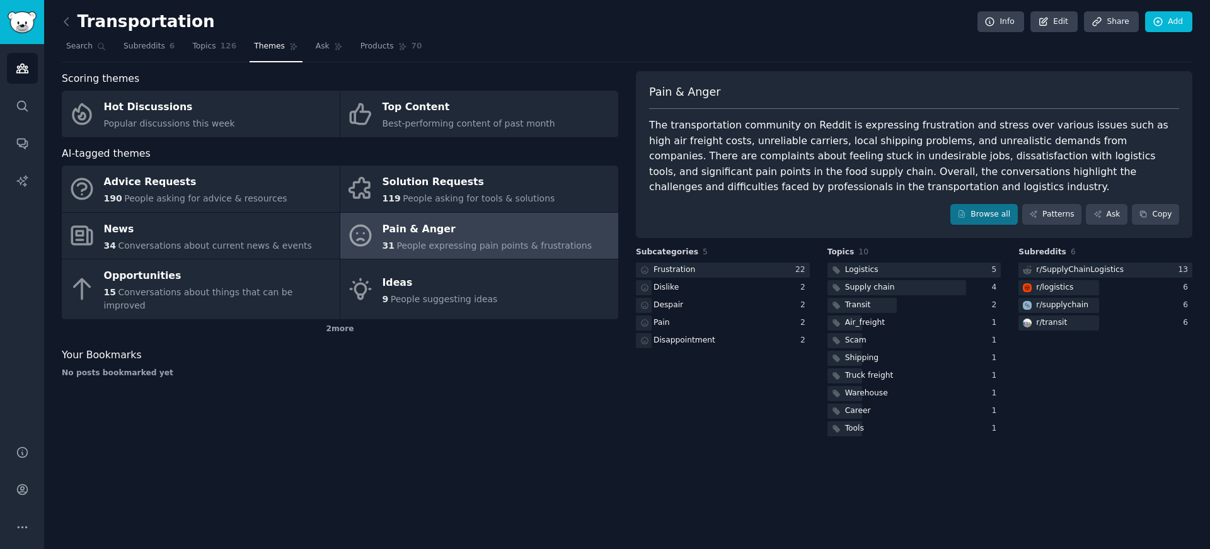
click at [459, 410] on div "Scoring themes Hot Discussions Popular discussions this week Top Content Best-p…" at bounding box center [340, 255] width 556 height 368
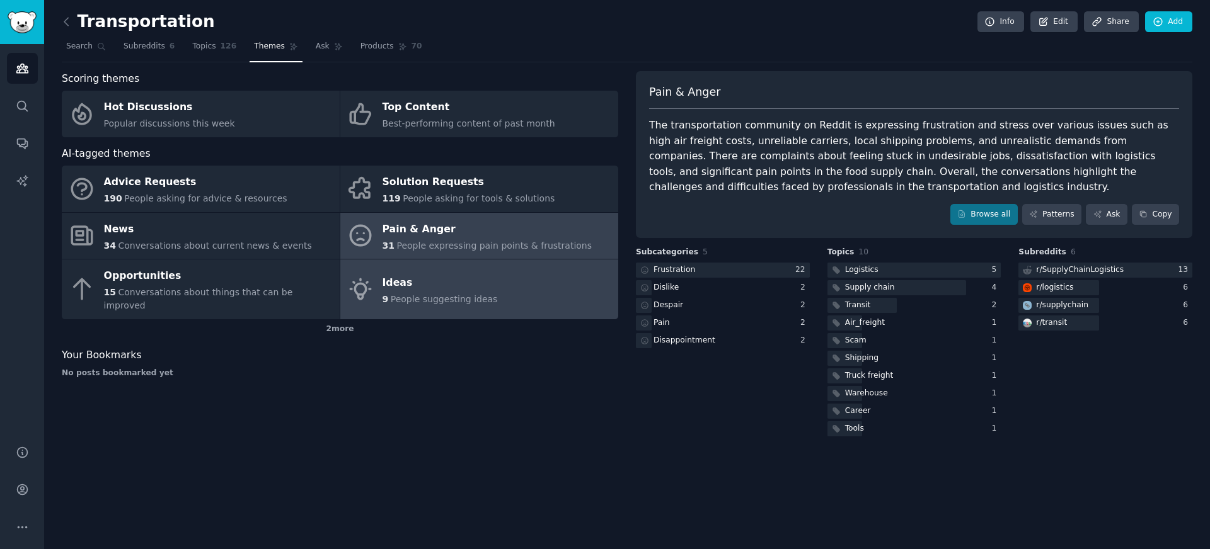
click at [419, 294] on span "People suggesting ideas" at bounding box center [444, 299] width 107 height 10
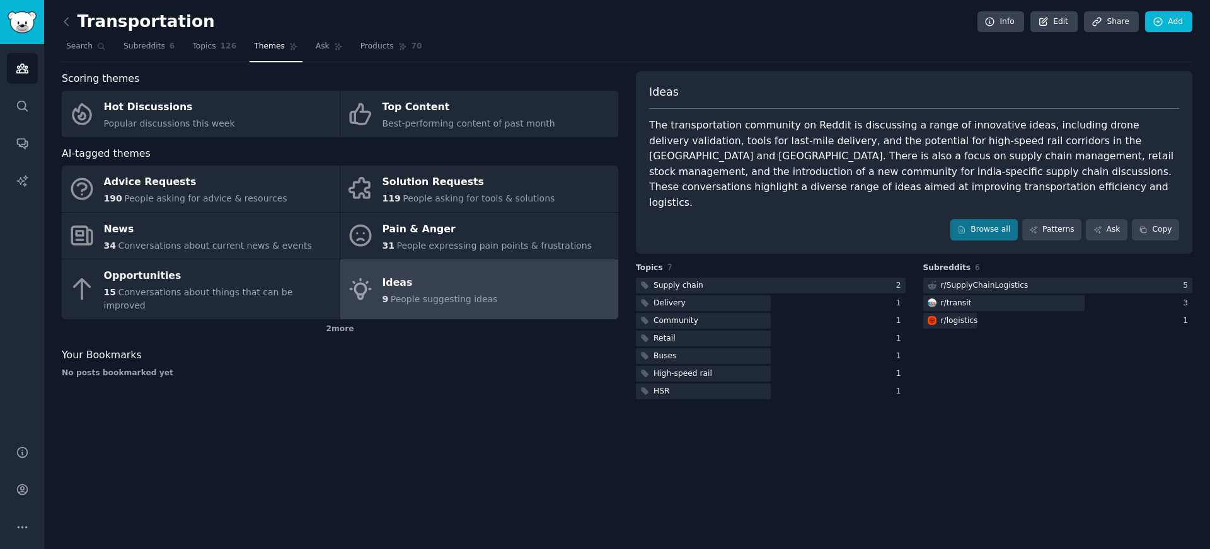
click at [350, 410] on div "Transportation Info Edit Share Add Search Subreddits 6 Topics 126 Themes Ask Pr…" at bounding box center [627, 274] width 1166 height 549
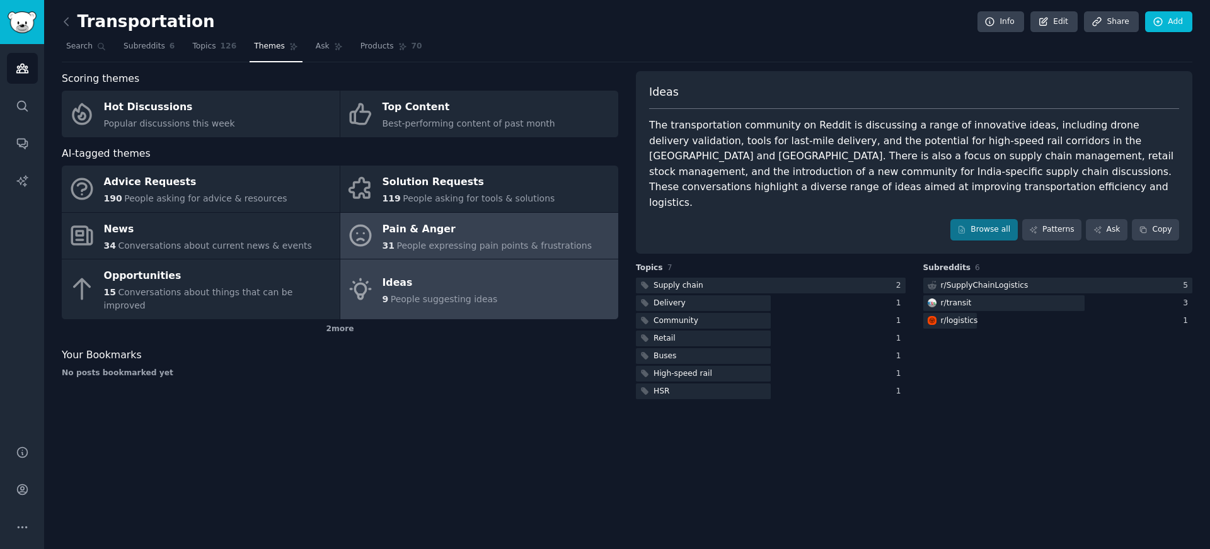
click at [435, 213] on link "Pain & Anger 31 People expressing pain points & frustrations" at bounding box center [479, 236] width 278 height 47
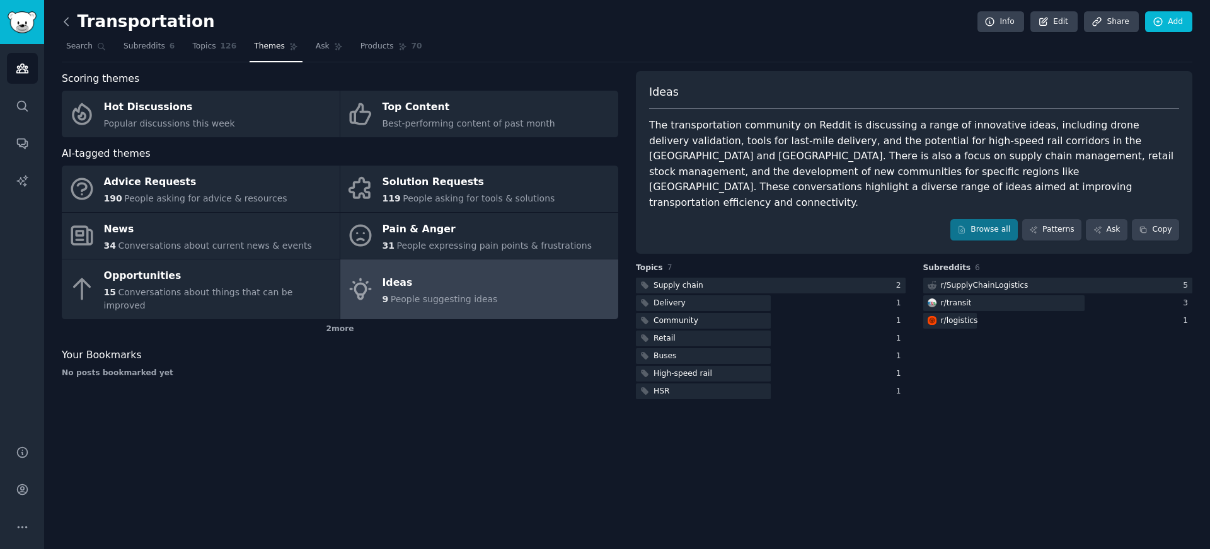
click at [69, 17] on icon at bounding box center [66, 21] width 13 height 13
